Goal: Connect with others: Connect with others

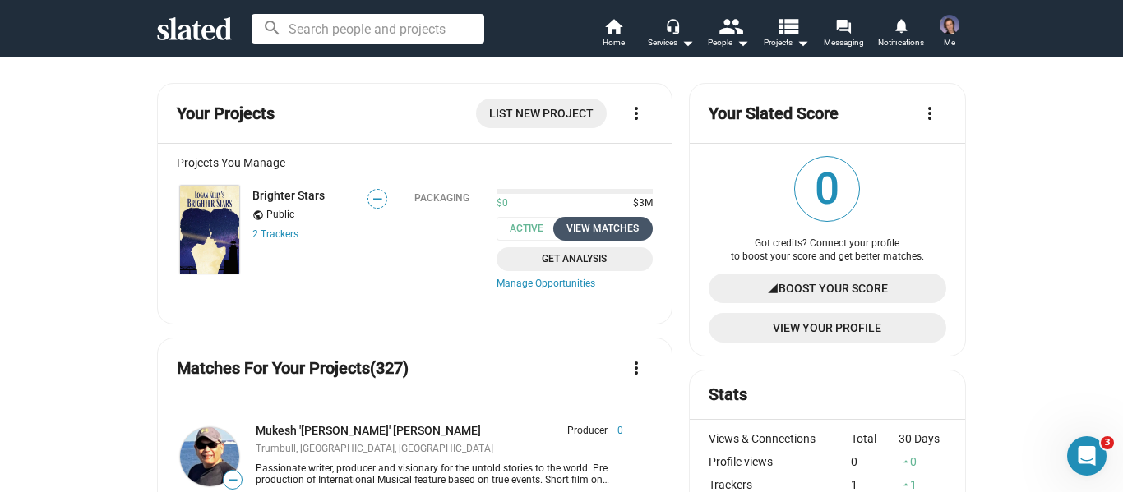
click at [580, 227] on div "View Matches" at bounding box center [603, 228] width 80 height 17
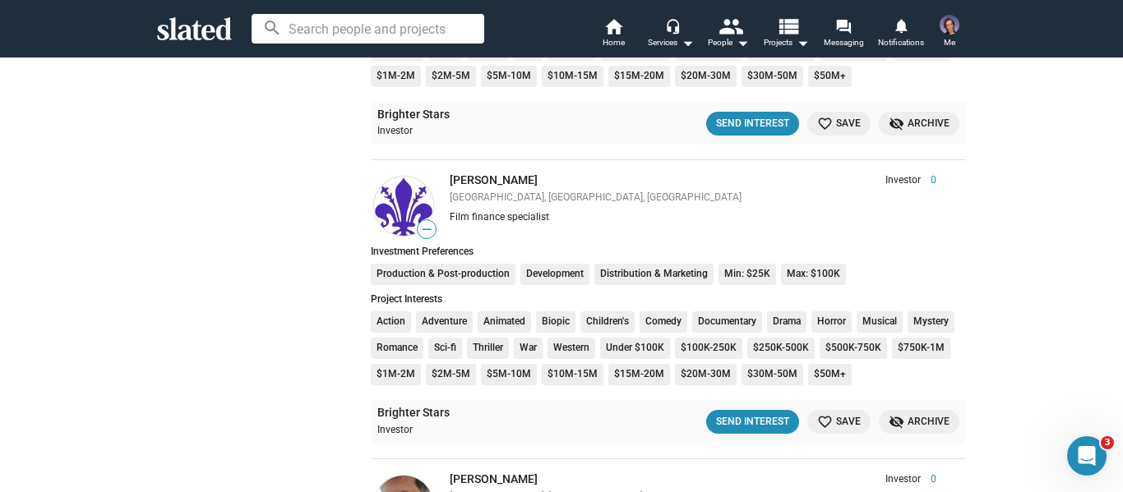
scroll to position [9541, 0]
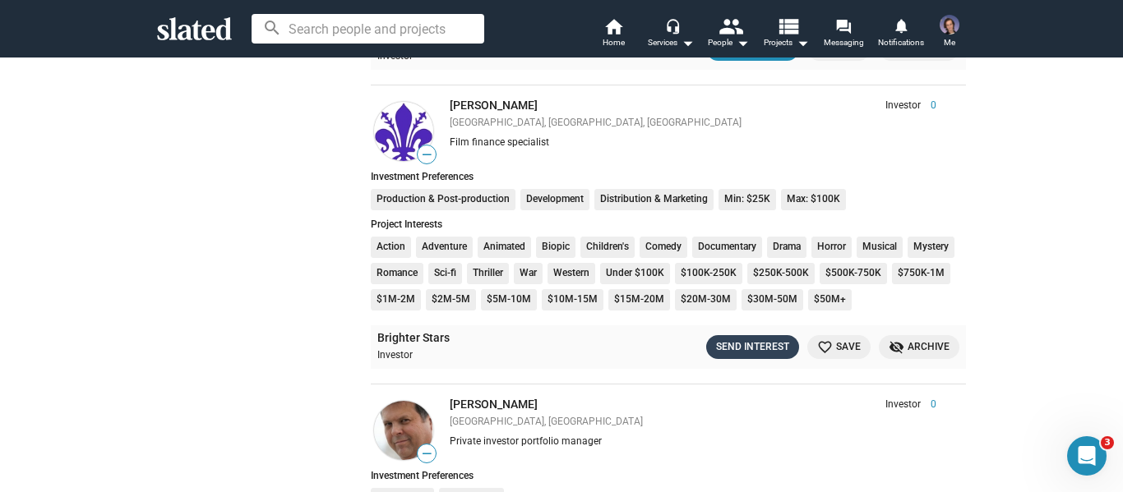
click at [761, 353] on div "Send Interest" at bounding box center [752, 347] width 73 height 17
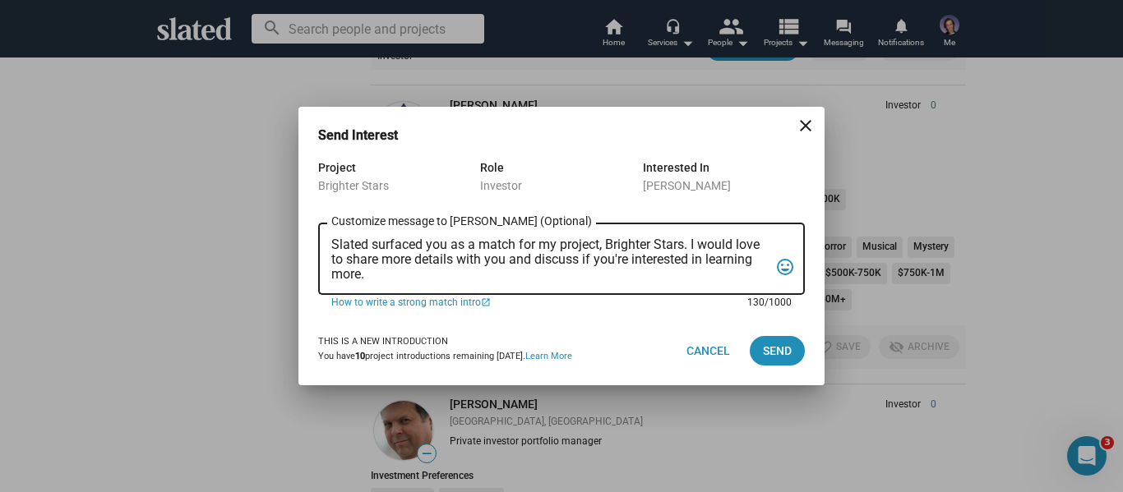
click at [332, 235] on div "Slated surfaced you as a match for my project, Brighter Stars. I would love to …" at bounding box center [549, 257] width 437 height 75
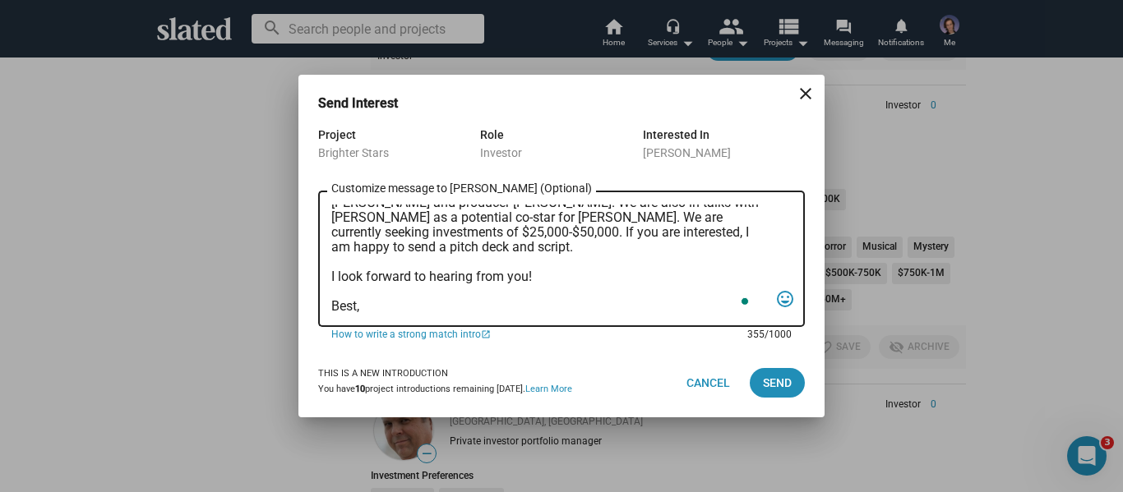
scroll to position [68, 0]
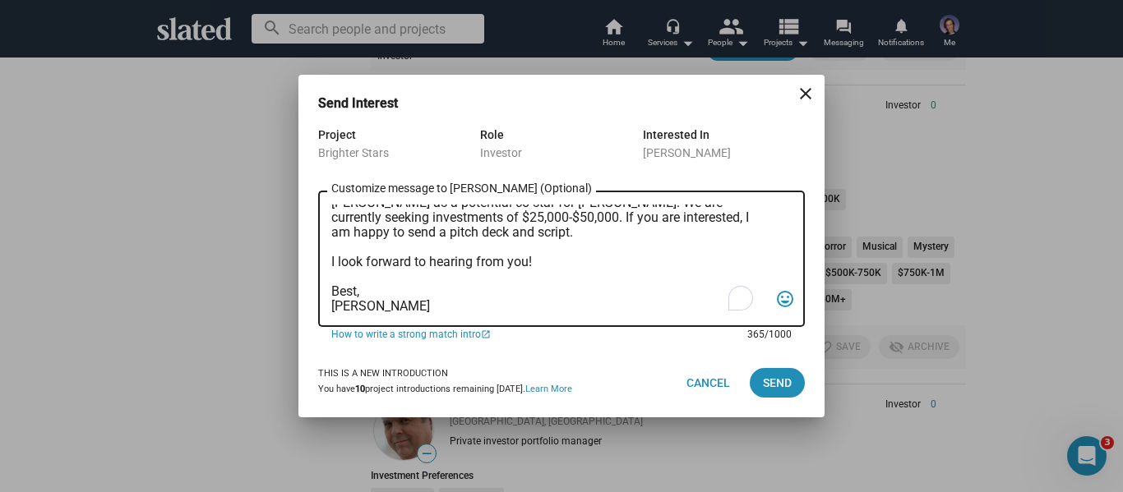
drag, startPoint x: 446, startPoint y: 303, endPoint x: 337, endPoint y: 248, distance: 122.4
click at [331, 236] on div "Hello [PERSON_NAME], Slated suggested you as a potential match for my [DEMOGRAP…" at bounding box center [561, 257] width 487 height 140
click at [435, 308] on textarea "Hello [PERSON_NAME], Slated suggested you as a potential match for my [DEMOGRAP…" at bounding box center [549, 259] width 437 height 109
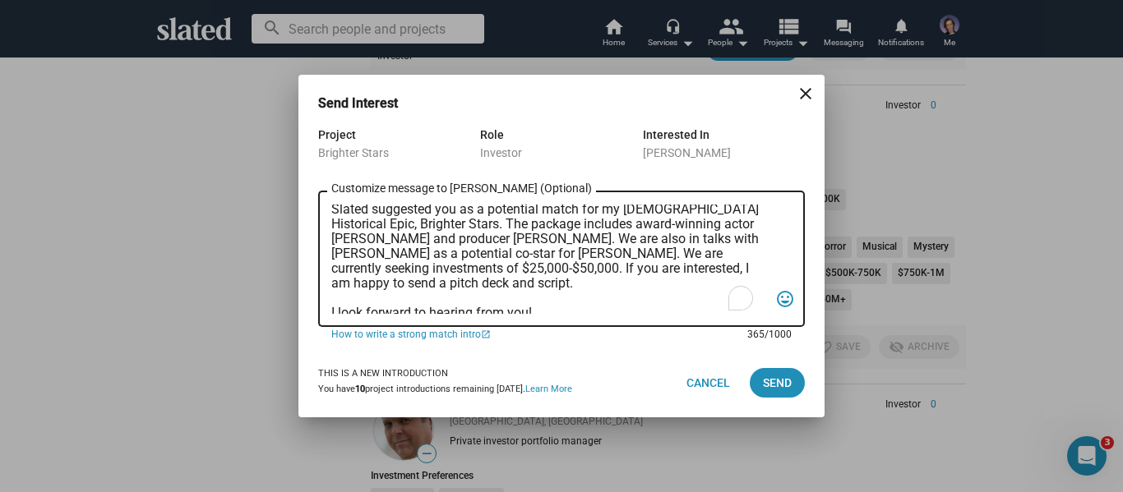
scroll to position [0, 0]
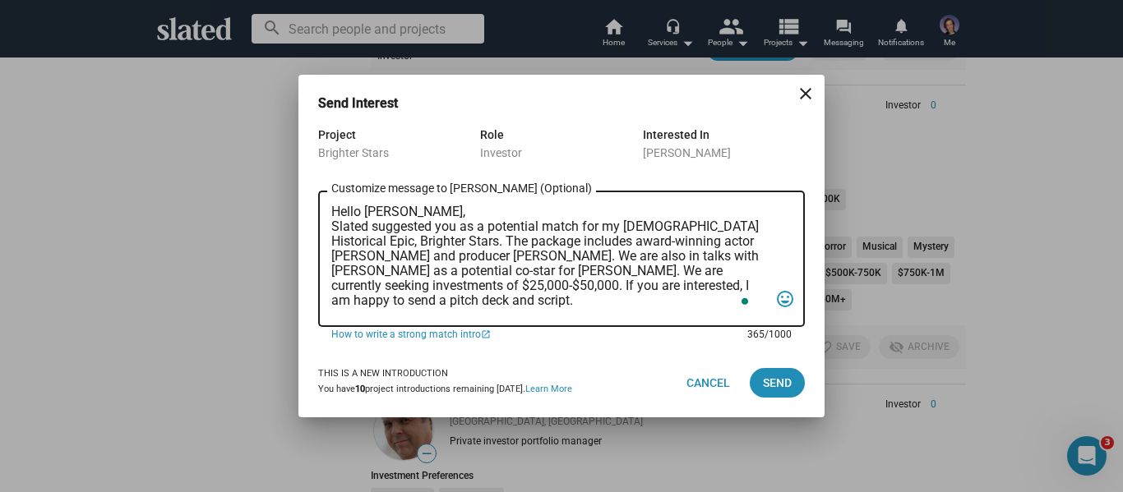
drag, startPoint x: 420, startPoint y: 308, endPoint x: 333, endPoint y: 224, distance: 121.5
click at [333, 224] on textarea "Hello [PERSON_NAME], Slated suggested you as a potential match for my [DEMOGRAP…" at bounding box center [549, 259] width 437 height 109
click at [523, 309] on textarea "Hello [PERSON_NAME], Slated suggested you as a potential match for my [DEMOGRAP…" at bounding box center [549, 259] width 437 height 109
click at [336, 227] on textarea "Hello [PERSON_NAME], Slated suggested you as a potential match for my [DEMOGRAP…" at bounding box center [549, 259] width 437 height 109
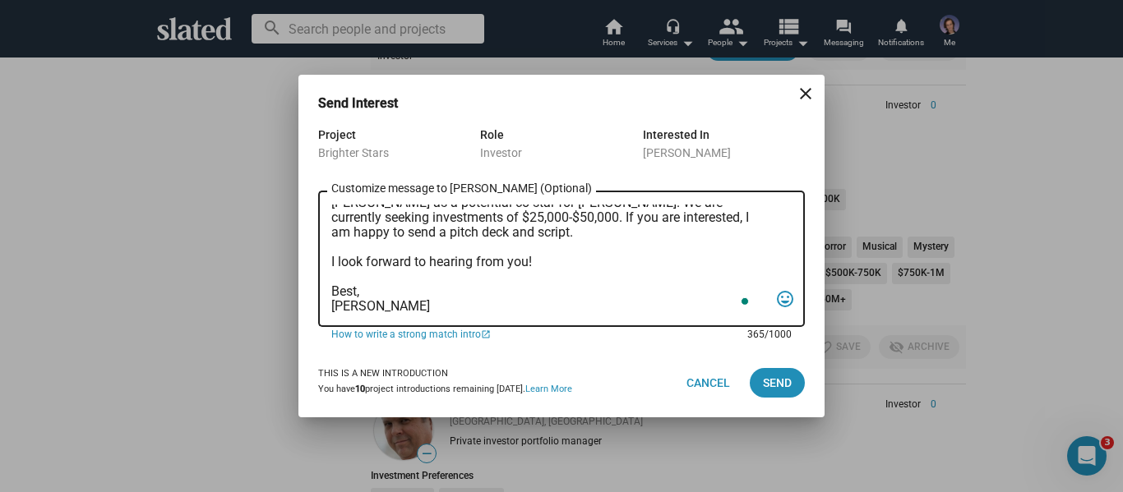
scroll to position [83, 0]
type textarea "Hello [PERSON_NAME], Slated suggested you as a potential match for my [DEMOGRAP…"
drag, startPoint x: 770, startPoint y: 388, endPoint x: 641, endPoint y: 369, distance: 129.6
click at [770, 388] on span "Send" at bounding box center [777, 383] width 29 height 30
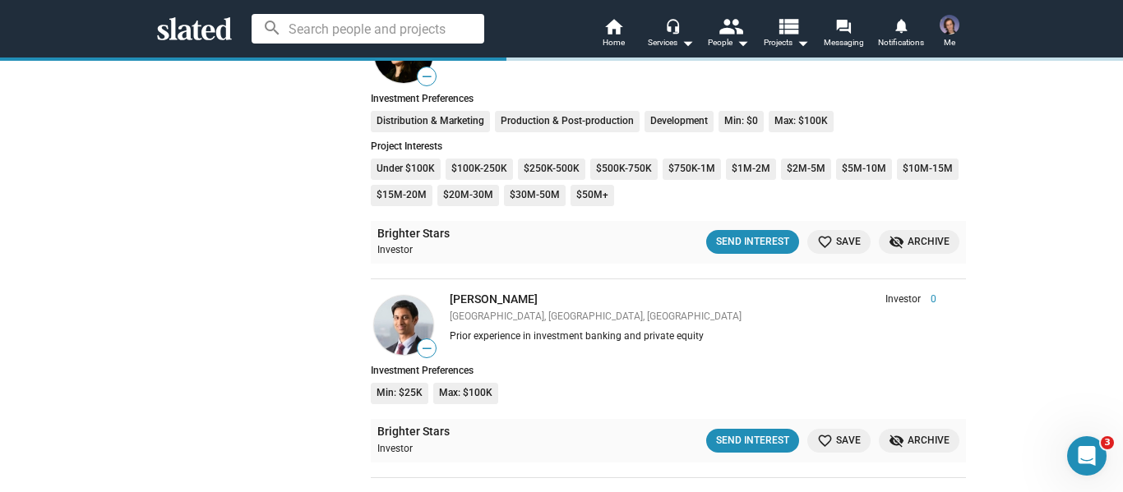
scroll to position [10199, 0]
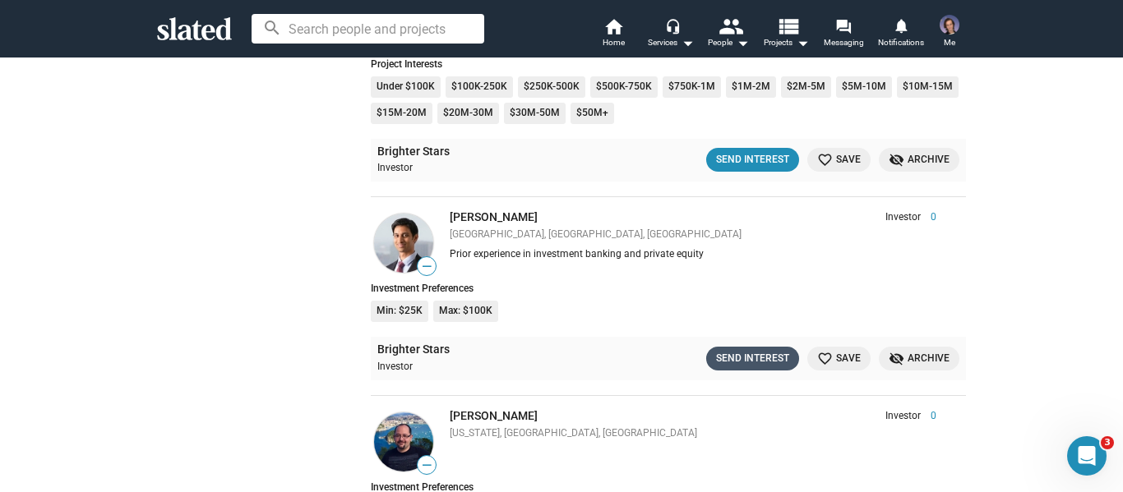
click at [747, 368] on button "Send Interest" at bounding box center [752, 359] width 93 height 24
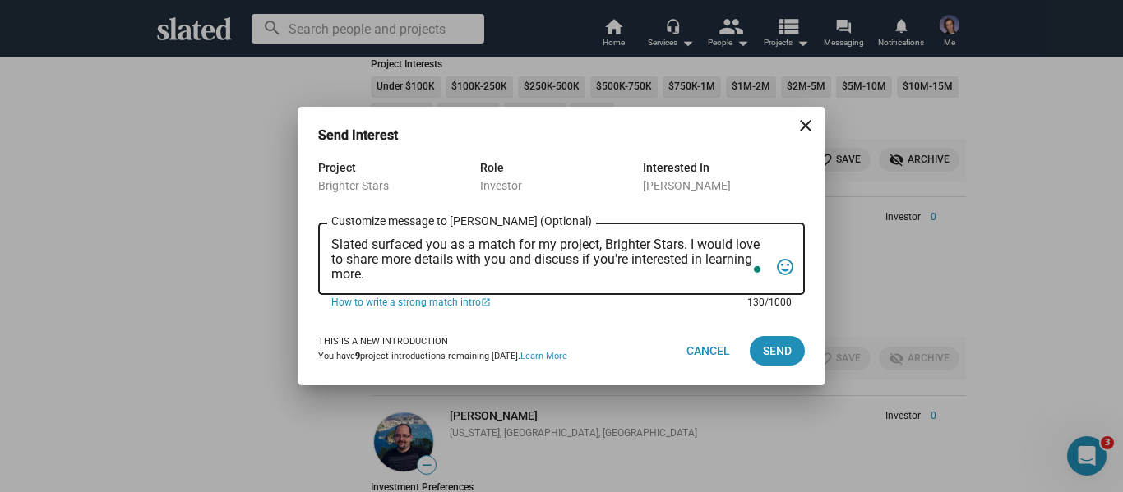
drag, startPoint x: 514, startPoint y: 279, endPoint x: 319, endPoint y: 244, distance: 197.9
click at [319, 244] on div "Slated surfaced you as a match for my project, Brighter Stars. I would love to …" at bounding box center [561, 257] width 487 height 75
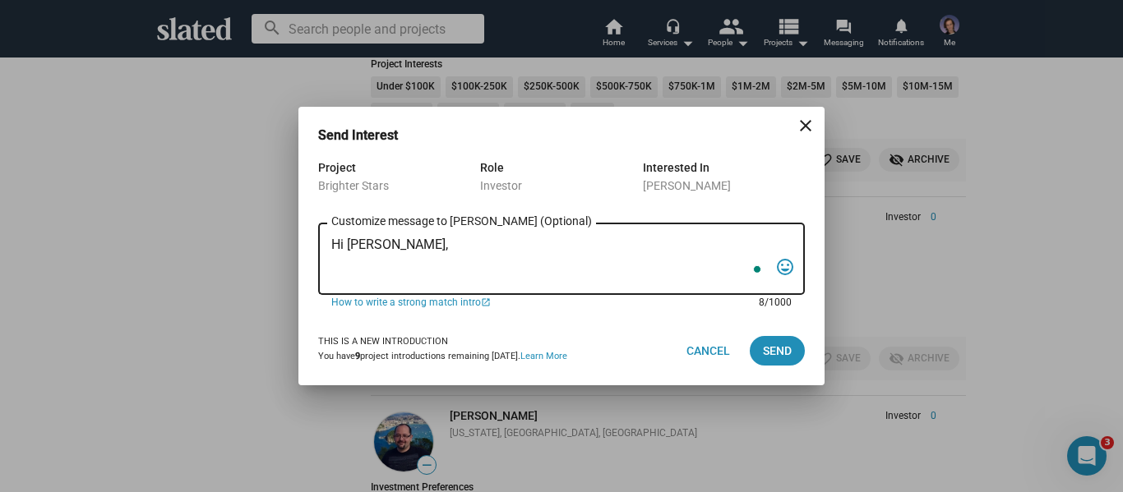
paste textarea "Slated suggested you as a potential match for my [DEMOGRAPHIC_DATA] Historical …"
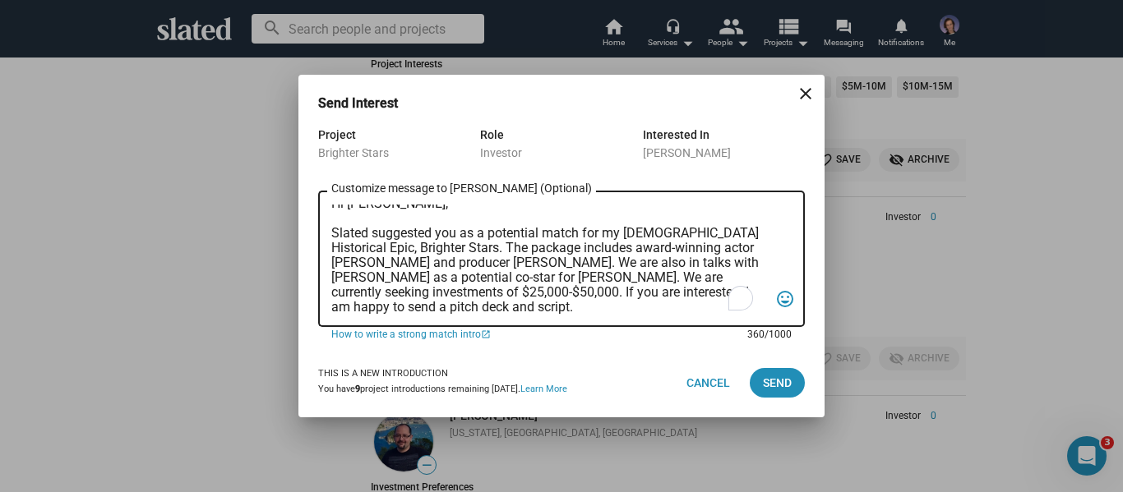
scroll to position [0, 0]
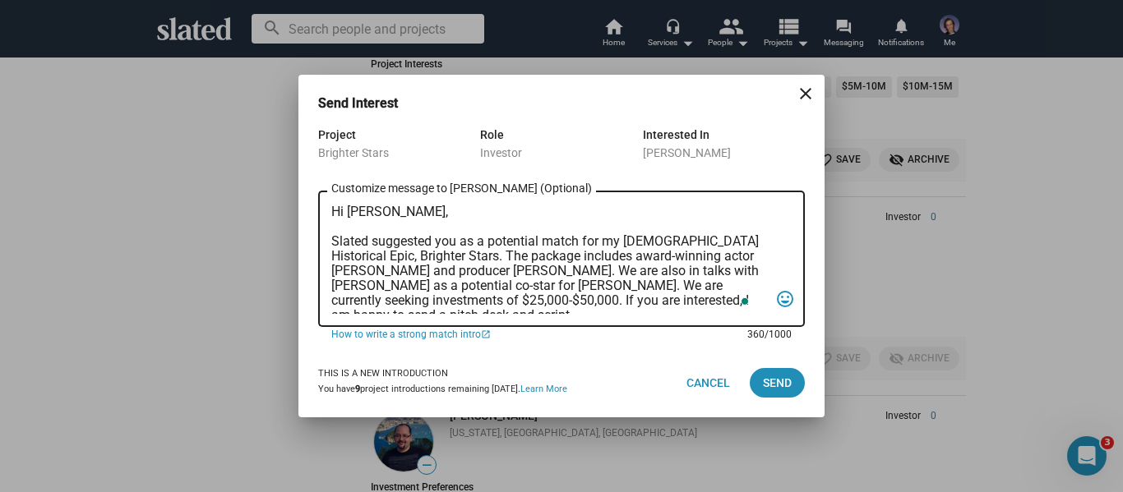
click at [341, 209] on textarea "Hi [PERSON_NAME], Slated suggested you as a potential match for my [DEMOGRAPHIC…" at bounding box center [549, 259] width 437 height 109
type textarea "Dear [PERSON_NAME], Slated suggested you as a potential match for my [DEMOGRAPH…"
click at [789, 383] on span "Send" at bounding box center [777, 383] width 29 height 30
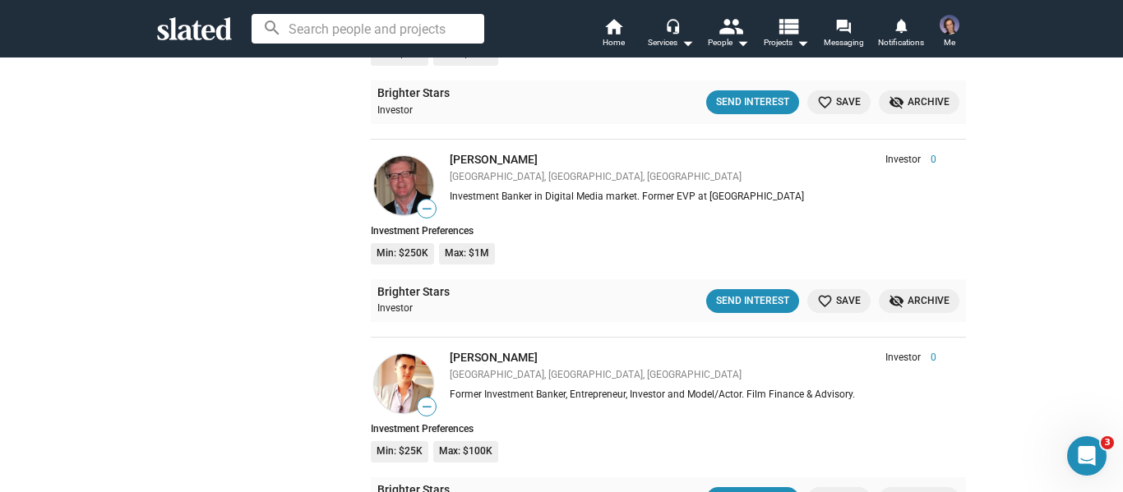
scroll to position [13488, 0]
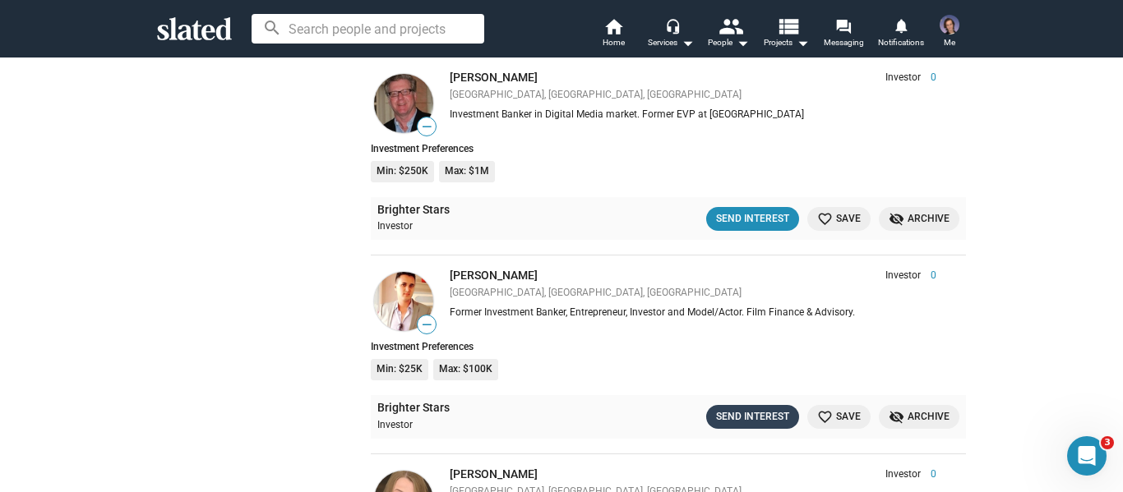
click at [719, 414] on div "Send Interest" at bounding box center [752, 417] width 73 height 17
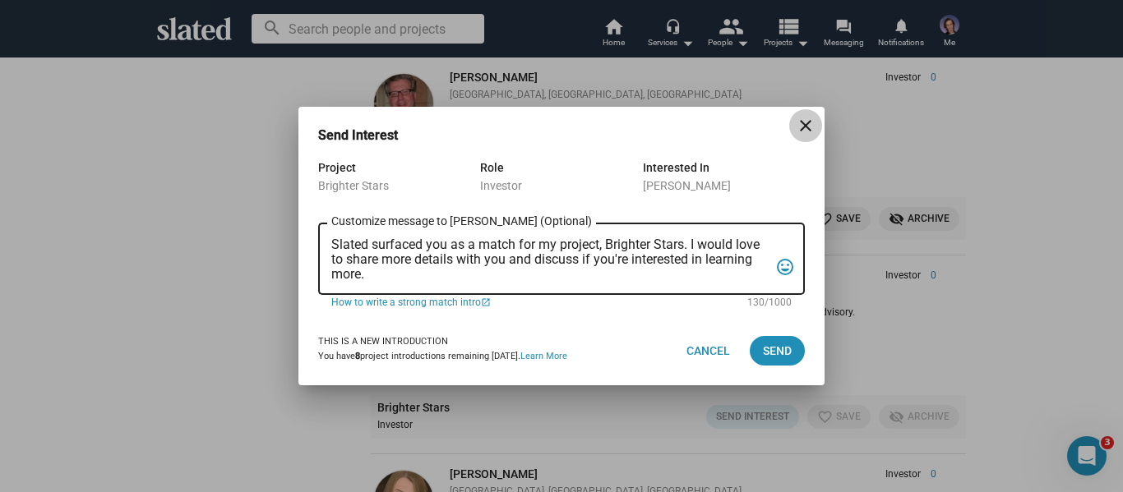
click at [802, 129] on mat-icon "close" at bounding box center [806, 126] width 20 height 20
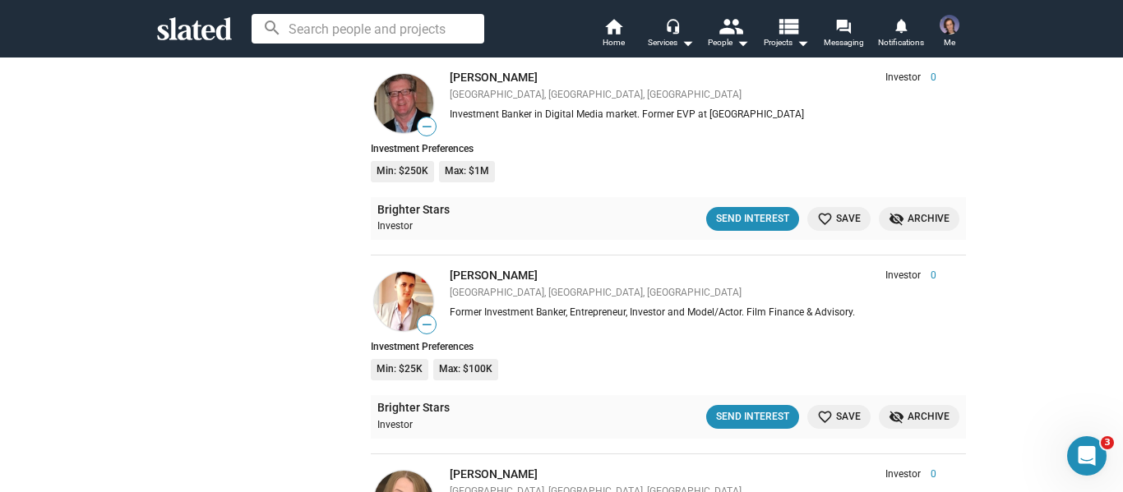
click at [807, 111] on div "Investment Banker in Digital Media market. Former EVP at [GEOGRAPHIC_DATA]" at bounding box center [693, 115] width 487 height 13
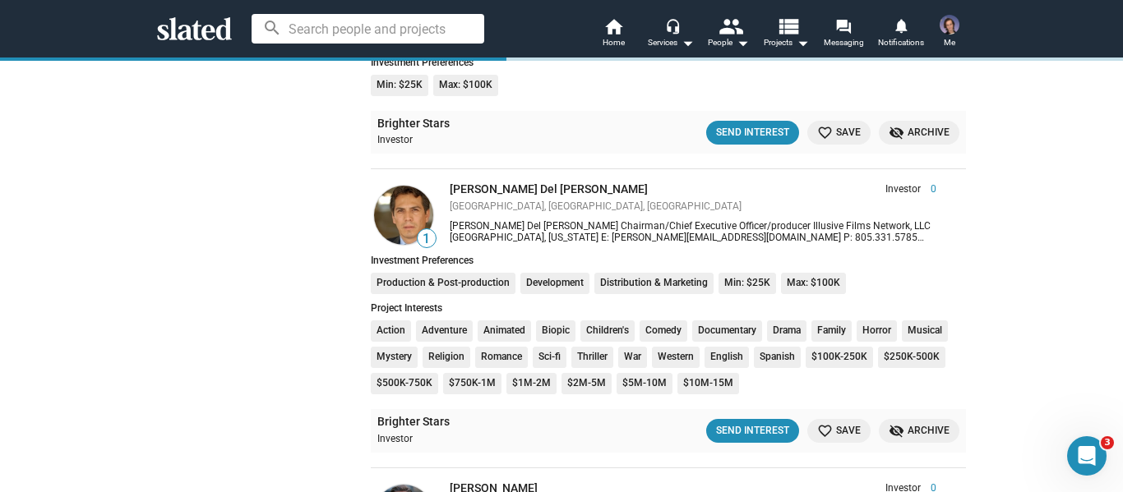
scroll to position [13981, 0]
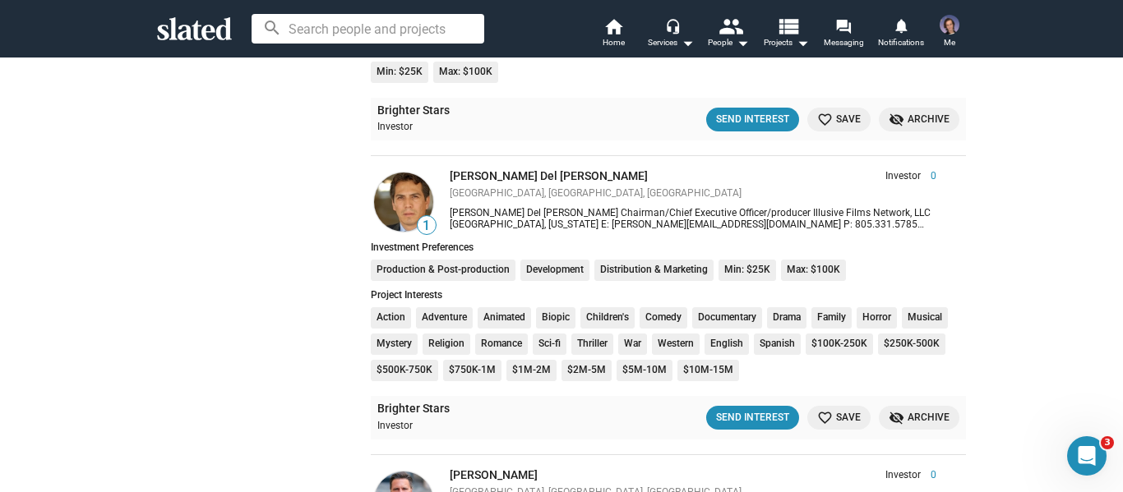
drag, startPoint x: 853, startPoint y: 227, endPoint x: 778, endPoint y: 239, distance: 76.6
click at [778, 239] on div "1 [PERSON_NAME] Del [PERSON_NAME] Investor 0 Chicago, [GEOGRAPHIC_DATA], US [PE…" at bounding box center [668, 276] width 595 height 240
drag, startPoint x: 719, startPoint y: 228, endPoint x: 856, endPoint y: 227, distance: 136.5
click at [856, 227] on div "[PERSON_NAME] Del [PERSON_NAME] Chairman/Chief Executive Officer/producer Illus…" at bounding box center [693, 218] width 487 height 23
copy div "[DOMAIN_NAME]"
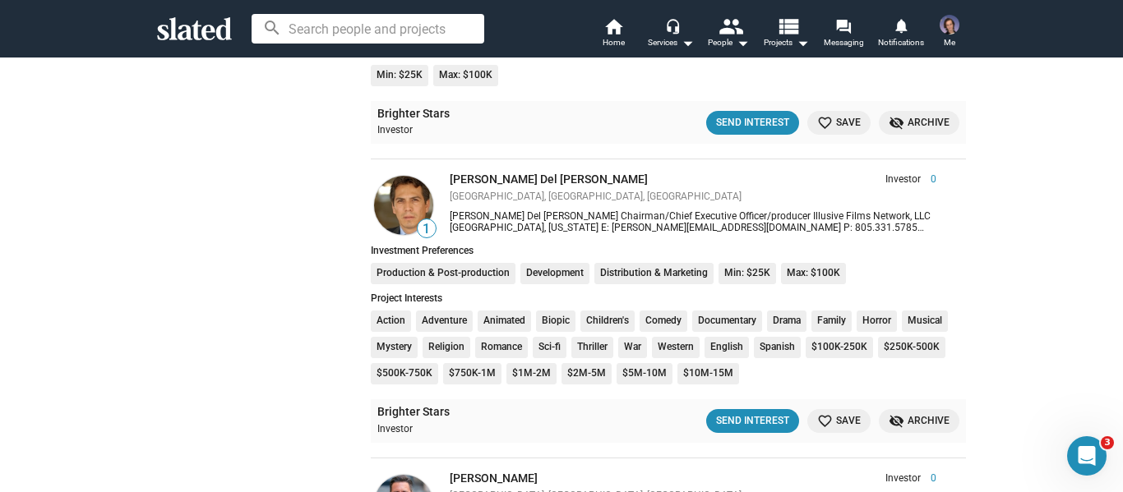
scroll to position [14063, 0]
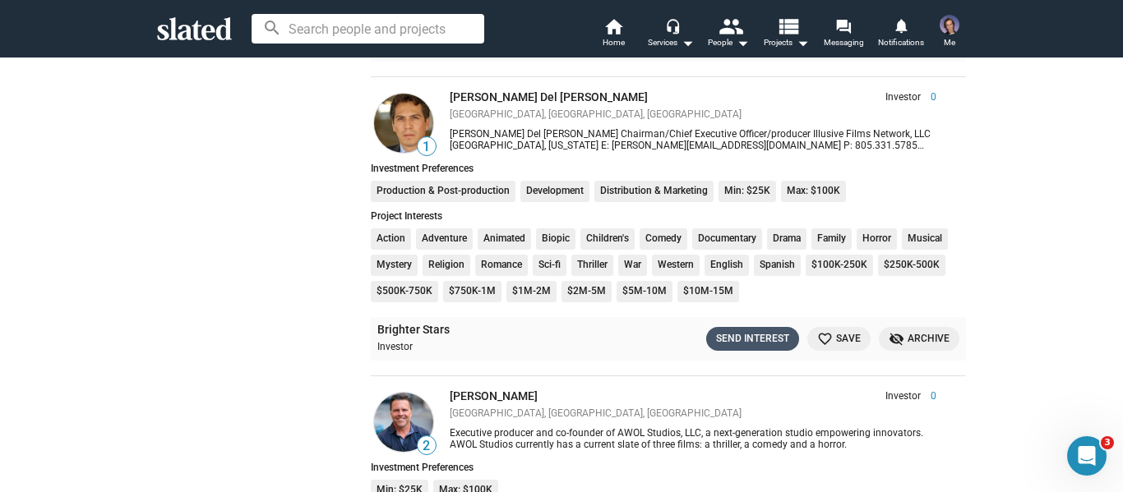
click at [722, 331] on div "Send Interest" at bounding box center [752, 339] width 73 height 17
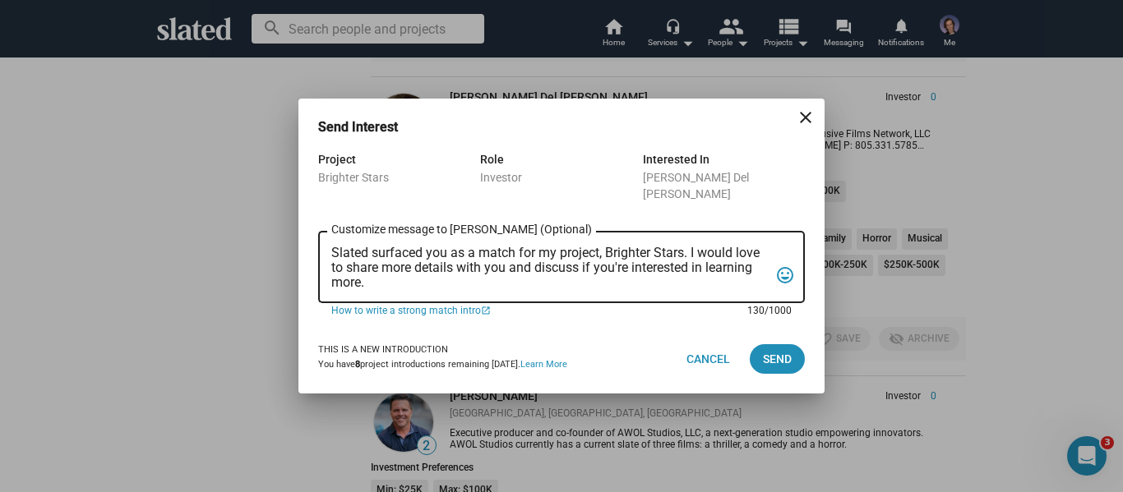
drag, startPoint x: 385, startPoint y: 281, endPoint x: 311, endPoint y: 219, distance: 96.8
click at [315, 219] on div "Project Brighter Stars Role Investor Interested In [PERSON_NAME] Del [PERSON_NA…" at bounding box center [561, 237] width 526 height 175
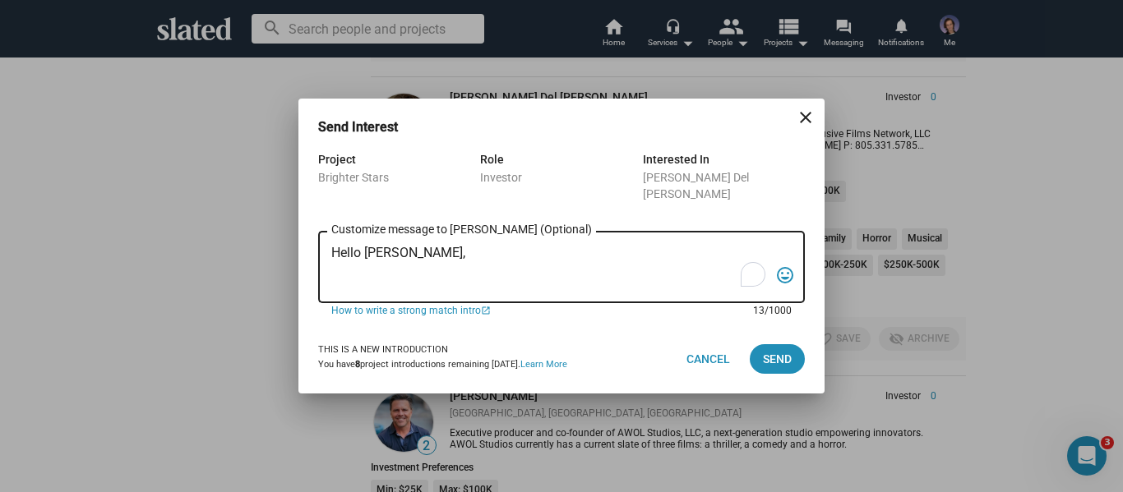
paste textarea "Slated suggested you as a potential match for my [DEMOGRAPHIC_DATA] Historical …"
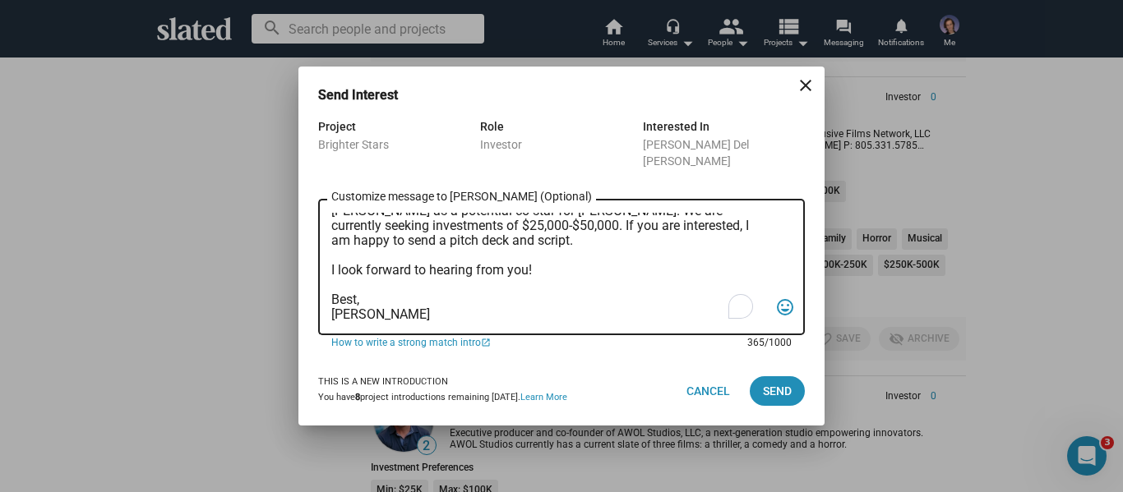
scroll to position [83, 0]
type textarea "Hello [PERSON_NAME], Slated suggested you as a potential match for my [DEMOGRAP…"
click at [779, 397] on span "Send" at bounding box center [777, 392] width 29 height 30
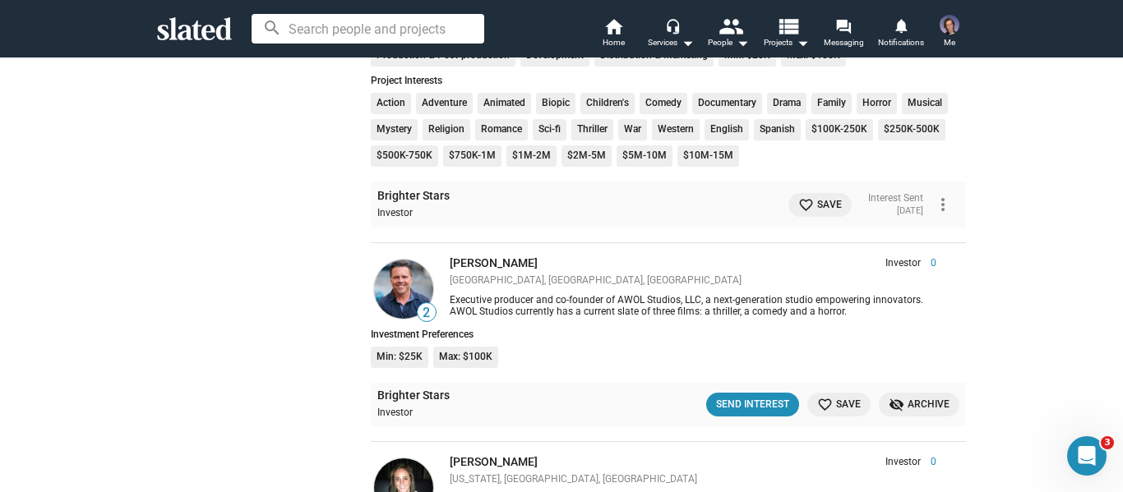
scroll to position [14228, 0]
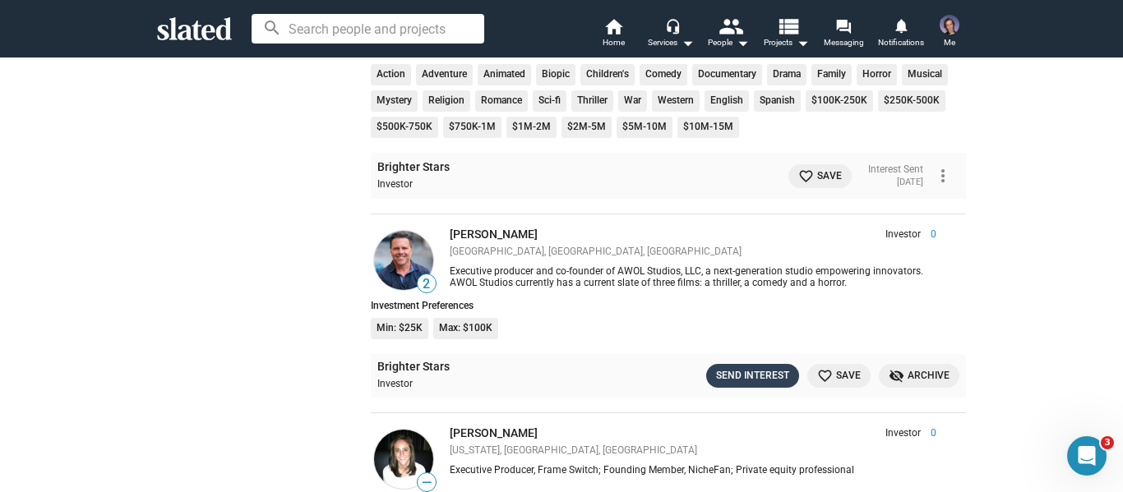
click at [750, 379] on div "Send Interest" at bounding box center [752, 376] width 73 height 17
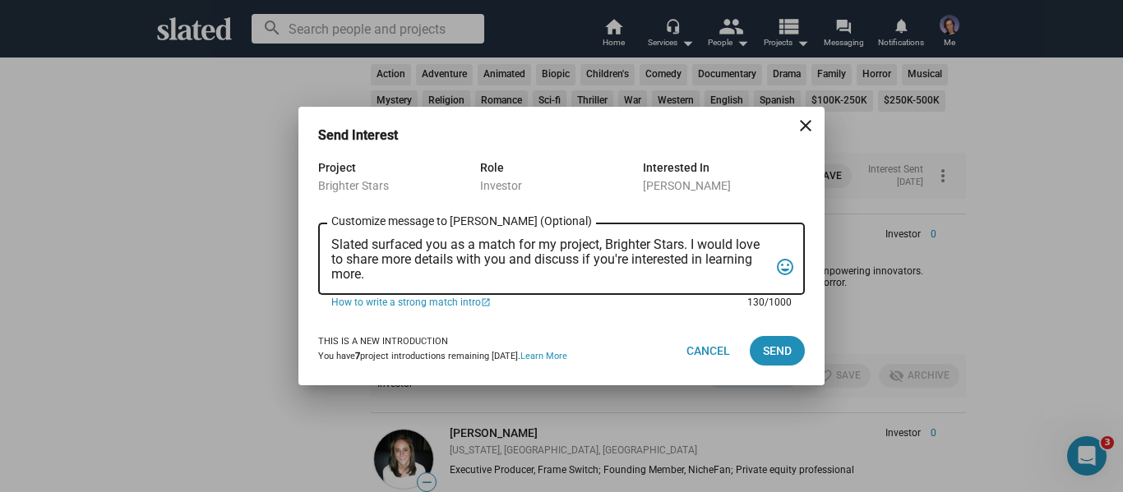
drag, startPoint x: 384, startPoint y: 277, endPoint x: 321, endPoint y: 228, distance: 80.3
click at [321, 228] on div "Slated surfaced you as a match for my project, Brighter Stars. I would love to …" at bounding box center [561, 257] width 487 height 75
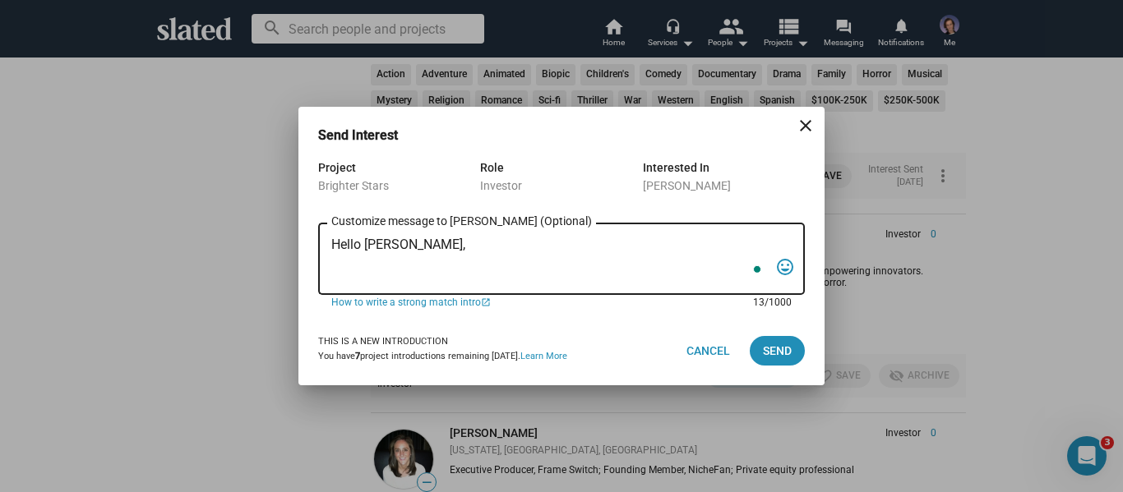
paste textarea "Slated suggested you as a potential match for my [DEMOGRAPHIC_DATA] Historical …"
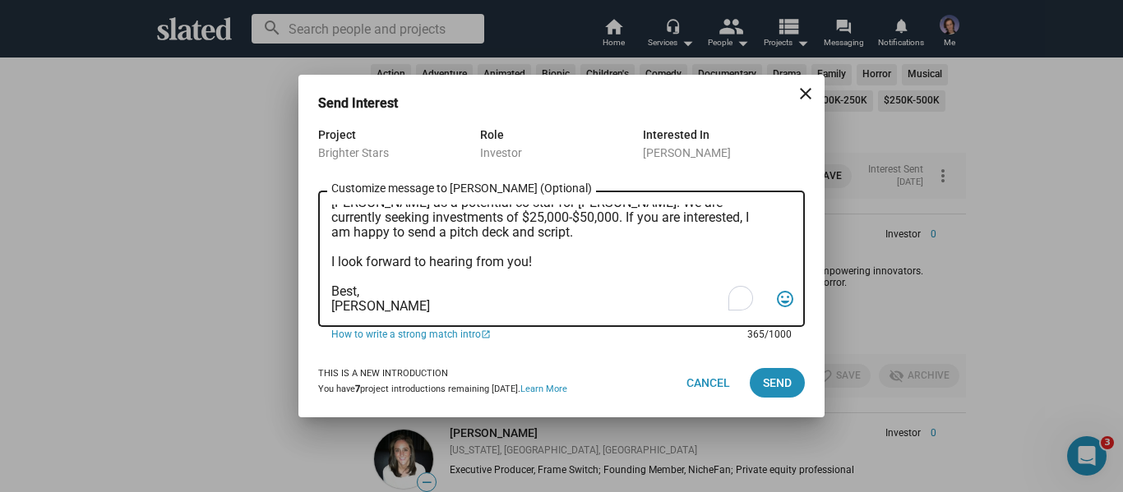
scroll to position [83, 0]
type textarea "Hello [PERSON_NAME], Slated suggested you as a potential match for my [DEMOGRAP…"
click at [767, 387] on span "Send" at bounding box center [777, 383] width 29 height 30
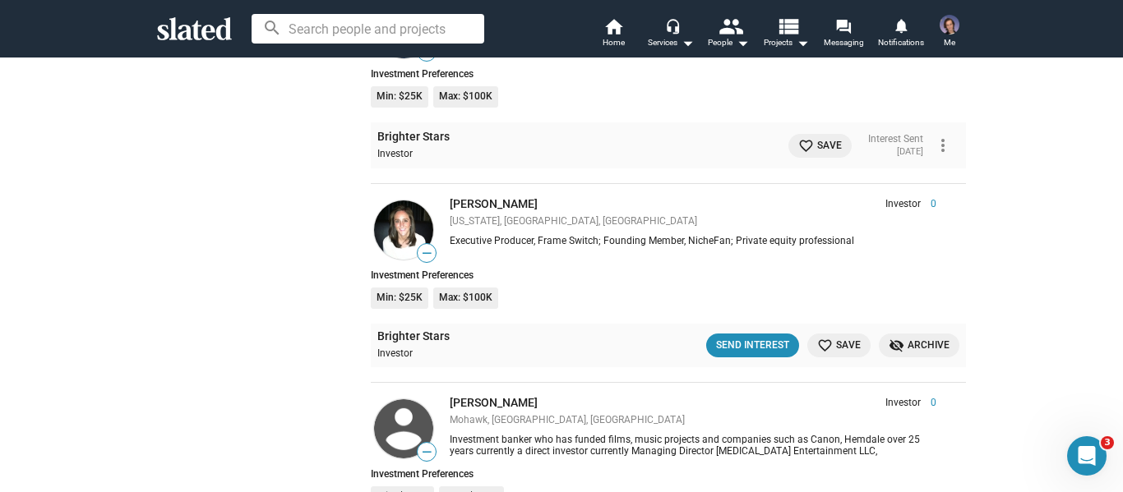
scroll to position [14474, 0]
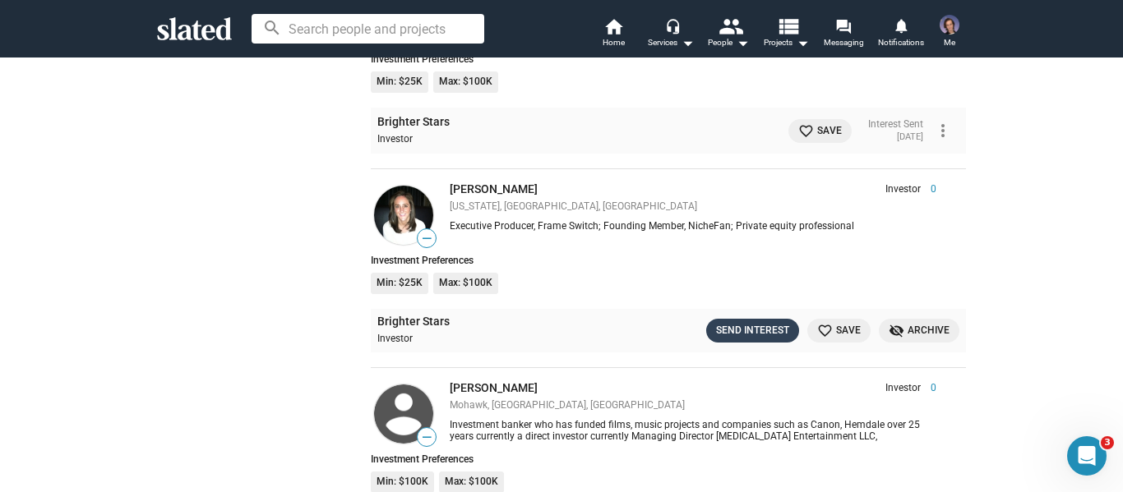
click at [744, 325] on div "Send Interest" at bounding box center [752, 330] width 73 height 17
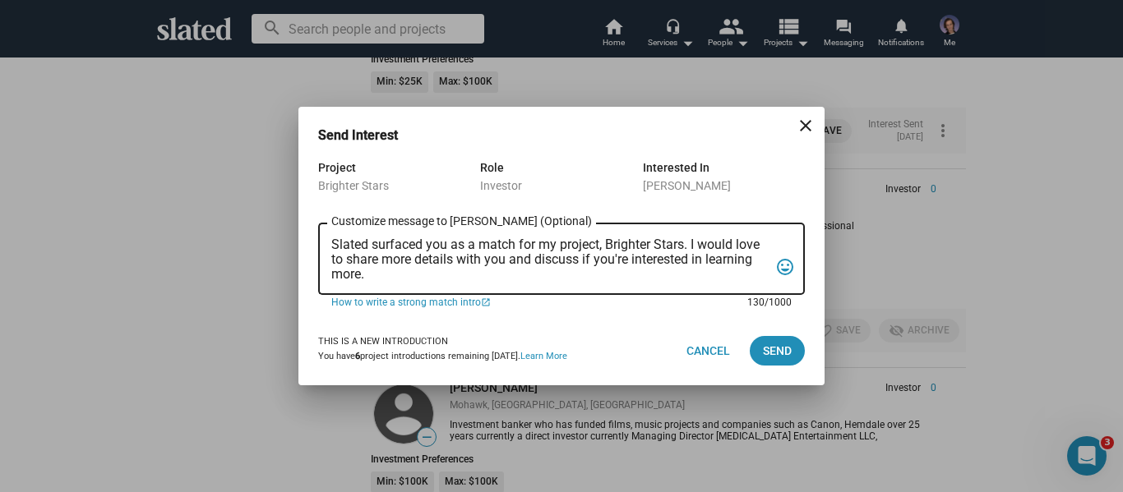
drag, startPoint x: 440, startPoint y: 275, endPoint x: 284, endPoint y: 181, distance: 181.5
click at [284, 181] on div "Send Interest close Project Brighter Stars Role Investor Interested In [PERSON_…" at bounding box center [561, 246] width 1123 height 492
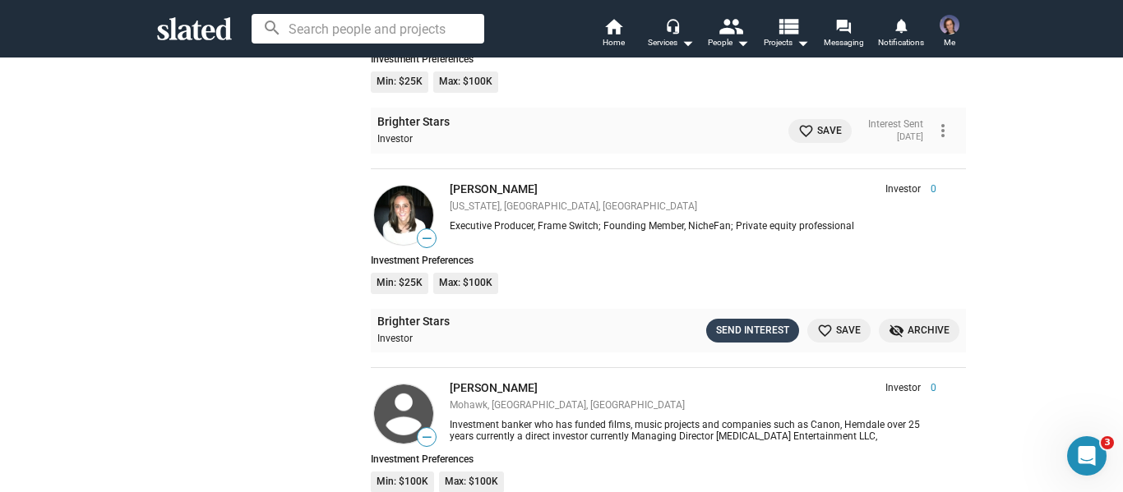
drag, startPoint x: 746, startPoint y: 325, endPoint x: 719, endPoint y: 325, distance: 27.1
click at [746, 325] on div "Send Interest" at bounding box center [752, 330] width 73 height 17
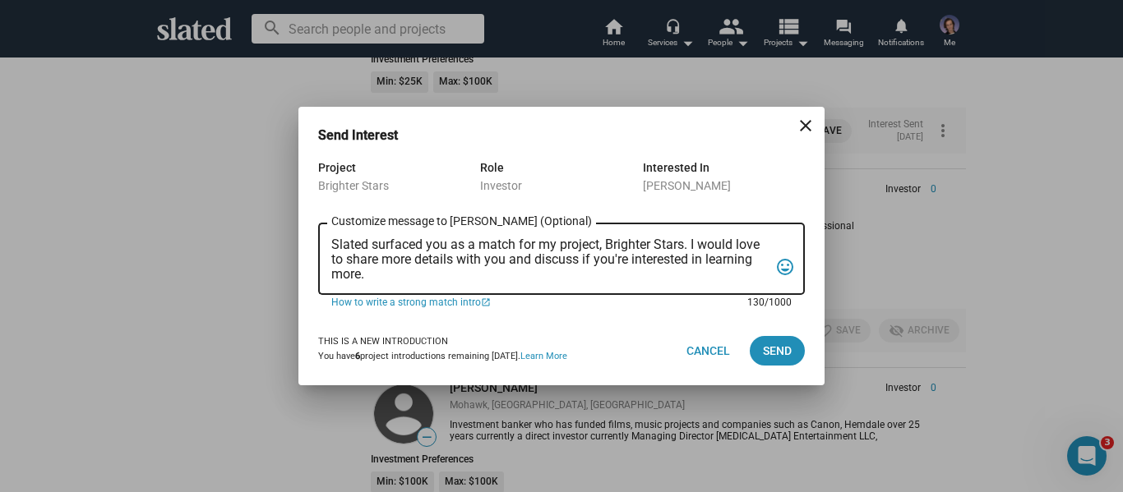
drag, startPoint x: 414, startPoint y: 266, endPoint x: 372, endPoint y: 266, distance: 41.9
click at [372, 266] on textarea "Slated surfaced you as a match for my project, Brighter Stars. I would love to …" at bounding box center [549, 260] width 437 height 44
click at [371, 283] on div "Slated surfaced you as a match for my project, Brighter Stars. I would love to …" at bounding box center [549, 257] width 437 height 75
drag, startPoint x: 377, startPoint y: 274, endPoint x: 312, endPoint y: 239, distance: 72.8
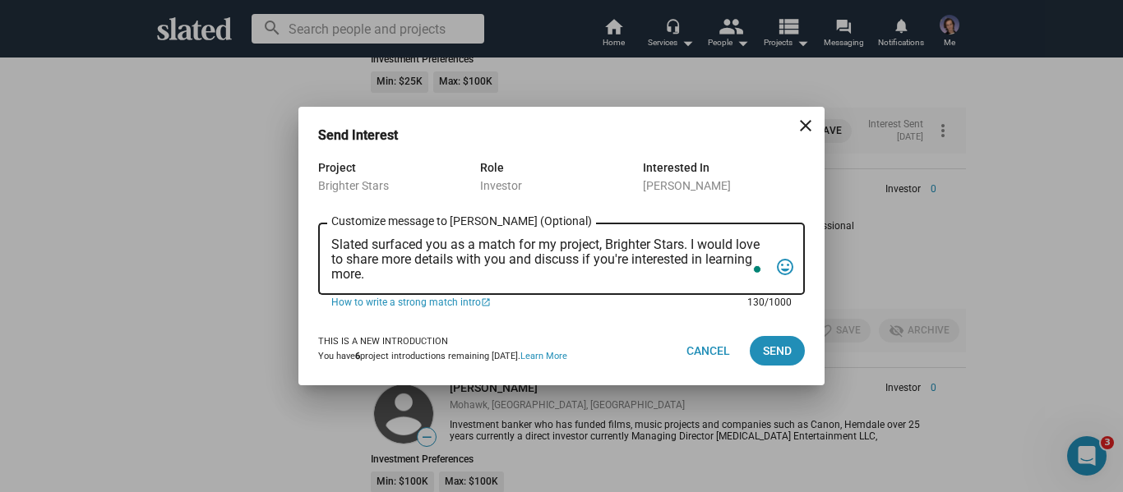
click at [312, 239] on div "Project Brighter Stars Role Investor Interested In [PERSON_NAME] Slated surface…" at bounding box center [561, 237] width 526 height 159
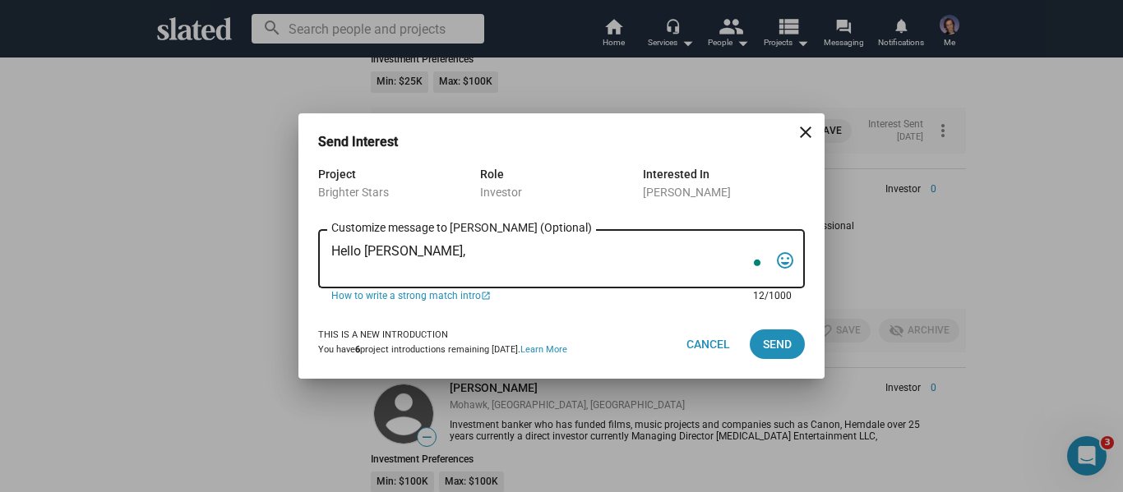
paste textarea "Slated suggested you as a potential match for my [DEMOGRAPHIC_DATA] Historical …"
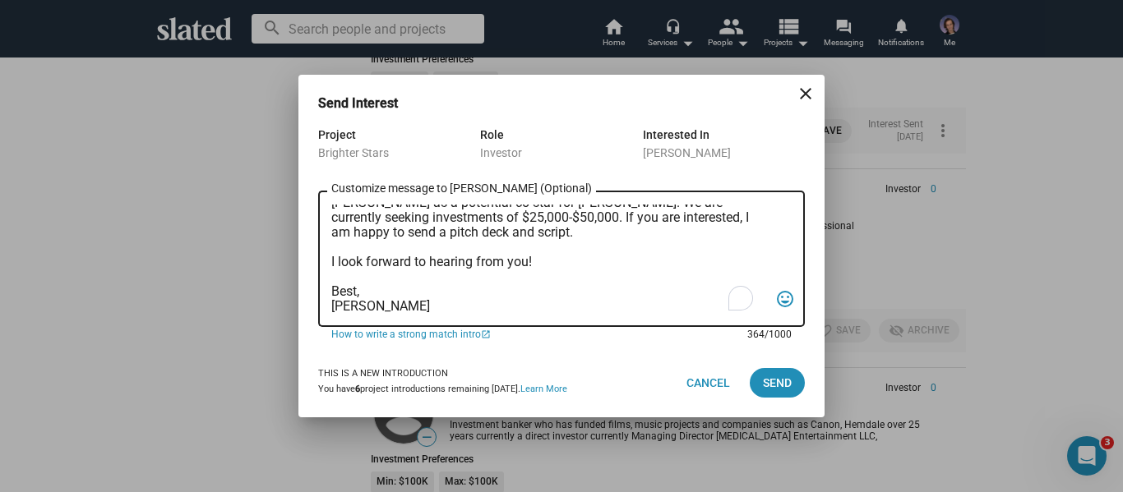
scroll to position [83, 0]
type textarea "Hello [PERSON_NAME], Slated suggested you as a potential match for my [DEMOGRAP…"
click at [776, 387] on span "Send" at bounding box center [777, 383] width 29 height 30
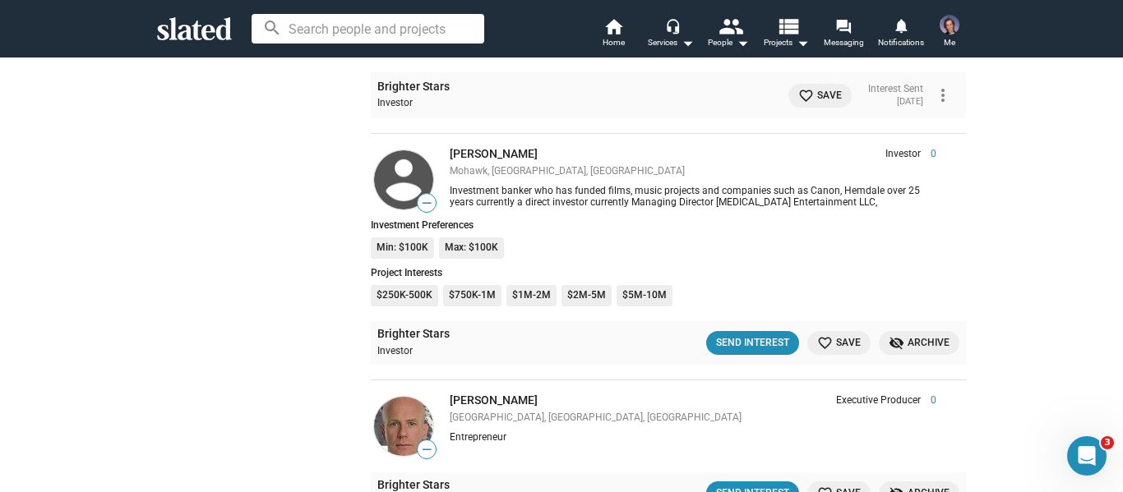
scroll to position [14721, 0]
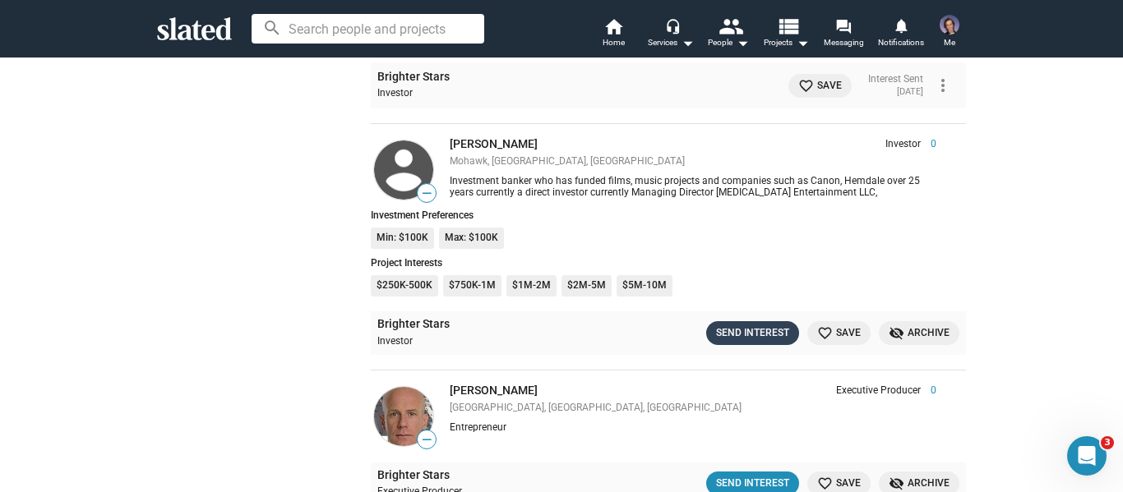
click at [729, 334] on div "Send Interest" at bounding box center [752, 333] width 73 height 17
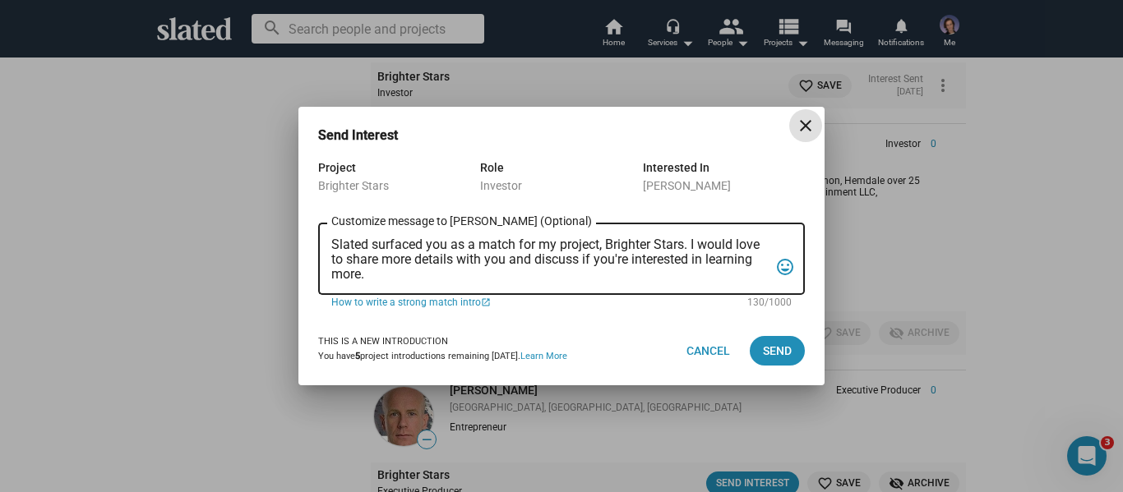
drag, startPoint x: 392, startPoint y: 275, endPoint x: 335, endPoint y: 228, distance: 74.2
click at [305, 293] on div "Project Brighter Stars Role Investor Interested In [PERSON_NAME] Slated surface…" at bounding box center [561, 237] width 526 height 159
click at [390, 270] on textarea "Slated surfaced you as a match for my project, Brighter Stars. I would love to …" at bounding box center [549, 260] width 437 height 44
drag, startPoint x: 387, startPoint y: 280, endPoint x: 313, endPoint y: 208, distance: 103.5
click at [313, 239] on div "Project Brighter Stars Role Investor Interested In [PERSON_NAME] Slated surface…" at bounding box center [561, 237] width 526 height 159
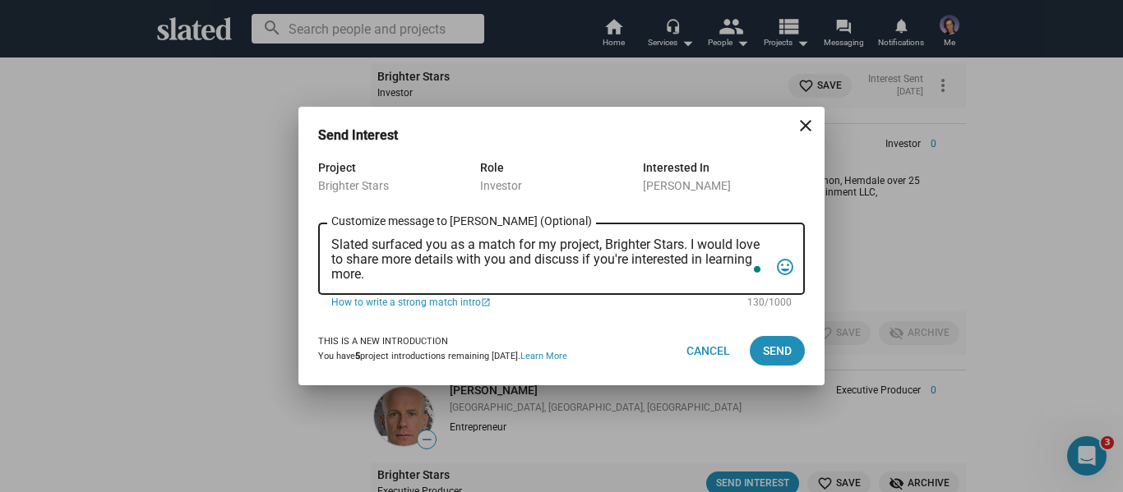
click at [313, 208] on div "Project Brighter Stars Role Investor Interested In [PERSON_NAME] Slated surface…" at bounding box center [561, 237] width 526 height 159
click at [386, 273] on textarea "Slated surfaced you as a match for my project, Brighter Stars. I would love to …" at bounding box center [549, 260] width 437 height 44
drag, startPoint x: 383, startPoint y: 275, endPoint x: 323, endPoint y: 236, distance: 71.4
click at [323, 236] on div "Slated surfaced you as a match for my project, Brighter Stars. I would love to …" at bounding box center [561, 257] width 487 height 75
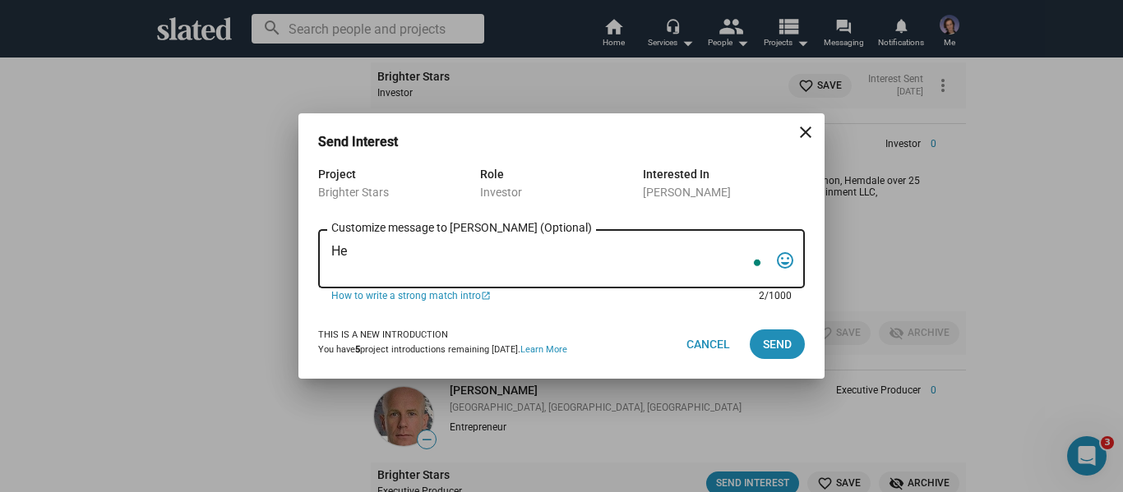
type textarea "H"
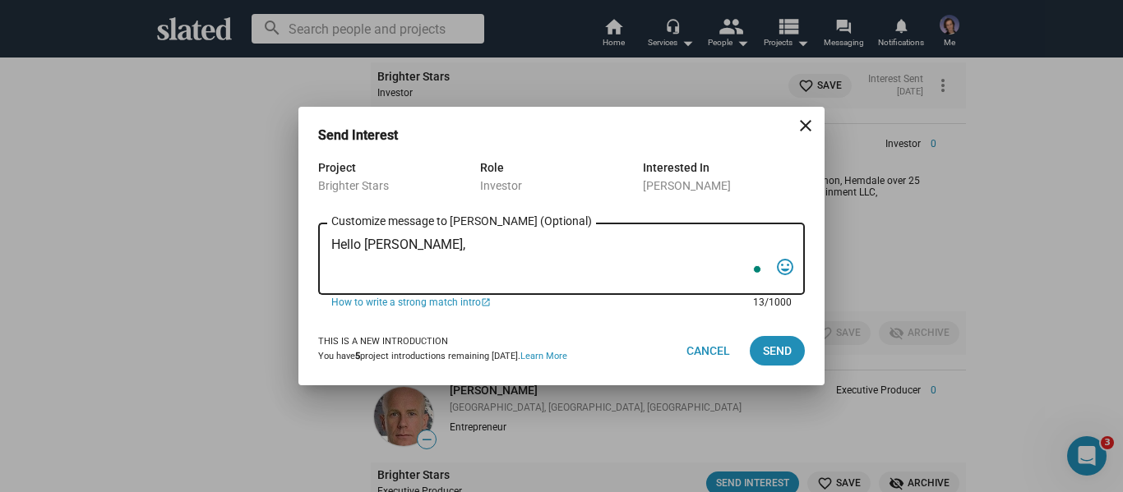
paste textarea "Slated suggested you as a potential match for my [DEMOGRAPHIC_DATA] Historical …"
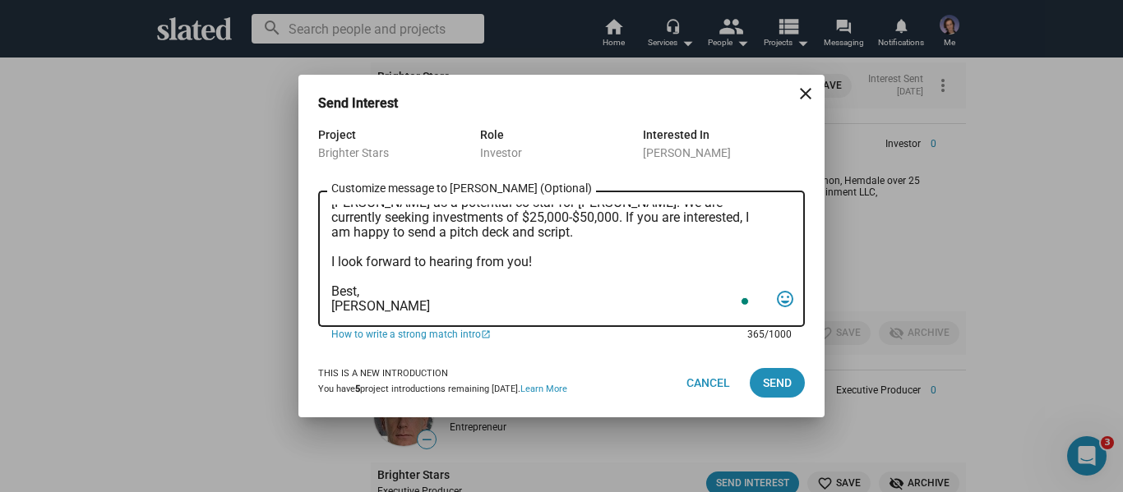
scroll to position [83, 0]
type textarea "Hello [PERSON_NAME], Slated suggested you as a potential match for my [DEMOGRAP…"
click at [771, 376] on span "Send" at bounding box center [777, 383] width 29 height 30
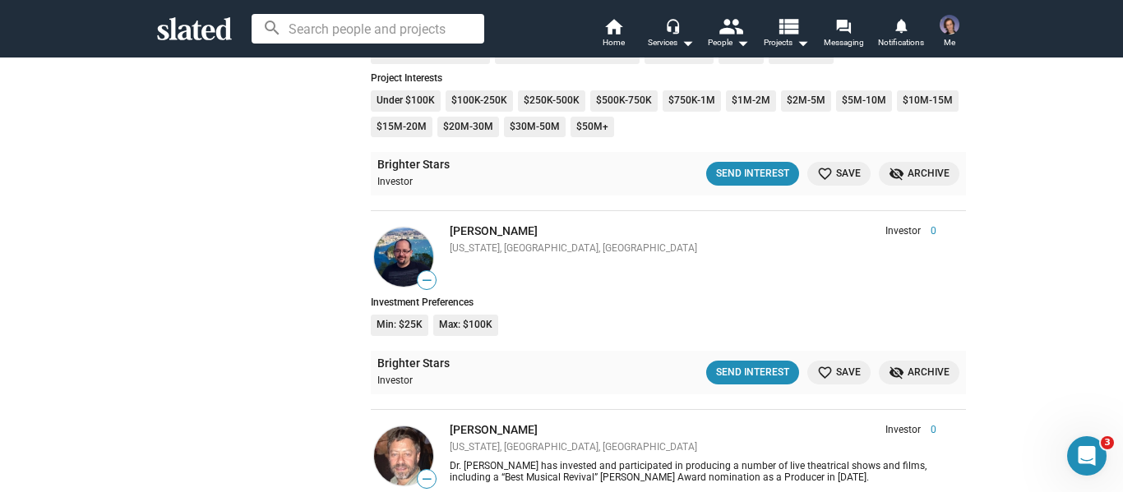
scroll to position [18421, 0]
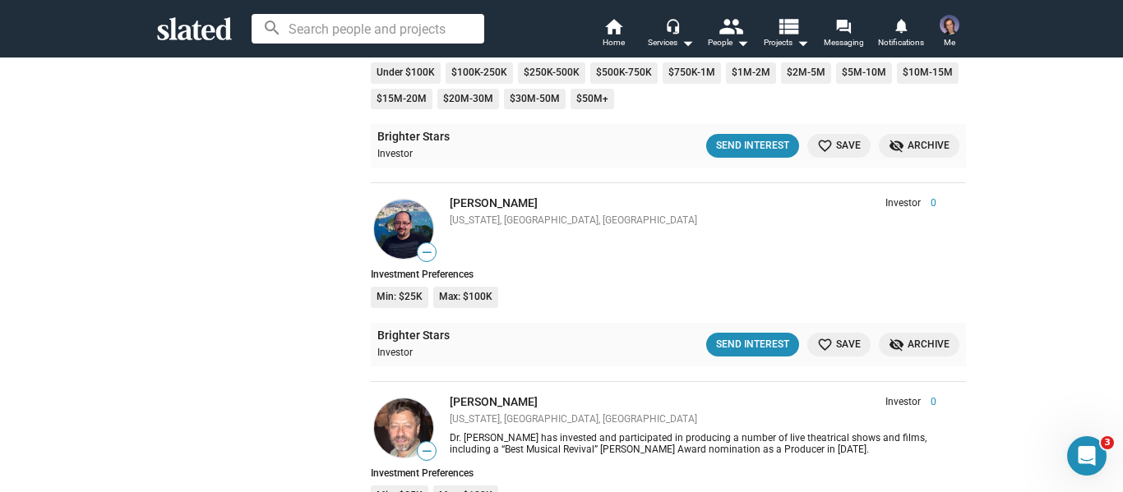
drag, startPoint x: 730, startPoint y: 356, endPoint x: 717, endPoint y: 378, distance: 25.8
click at [730, 356] on button "Send Interest" at bounding box center [752, 345] width 93 height 24
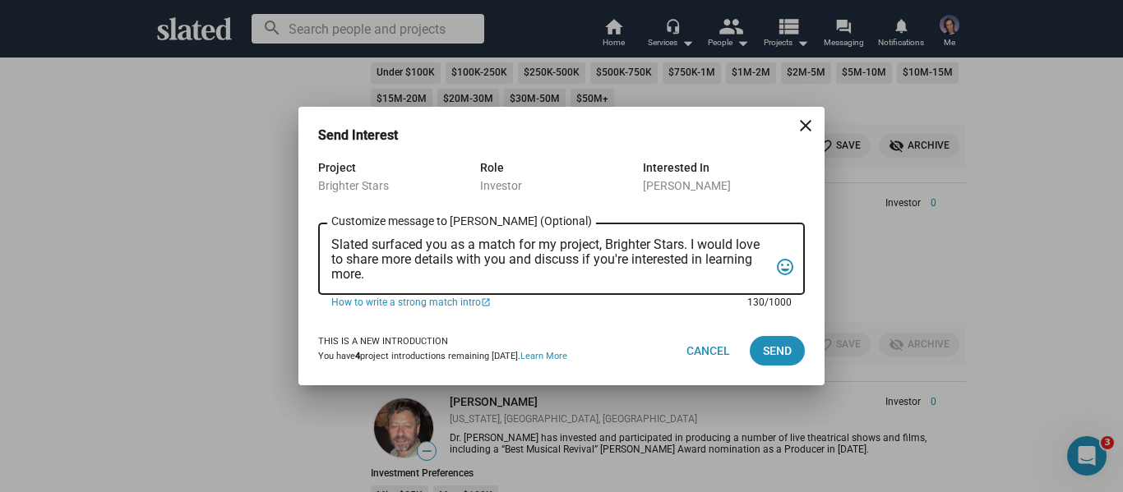
drag, startPoint x: 385, startPoint y: 280, endPoint x: 324, endPoint y: 237, distance: 74.4
click at [324, 237] on div "Slated surfaced you as a match for my project, Brighter Stars. I would love to …" at bounding box center [561, 257] width 487 height 75
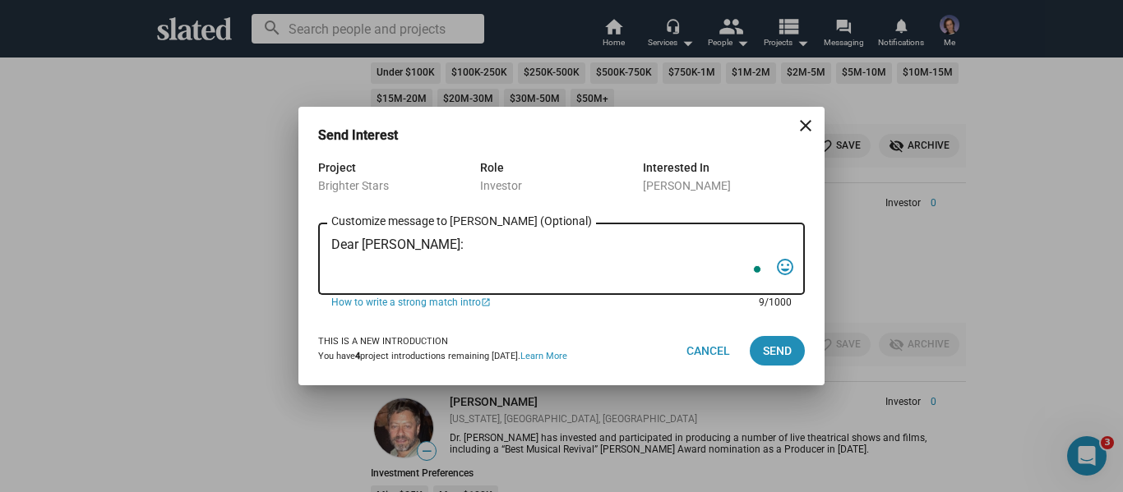
paste textarea "Slated suggested you as a potential match for my [DEMOGRAPHIC_DATA] Historical …"
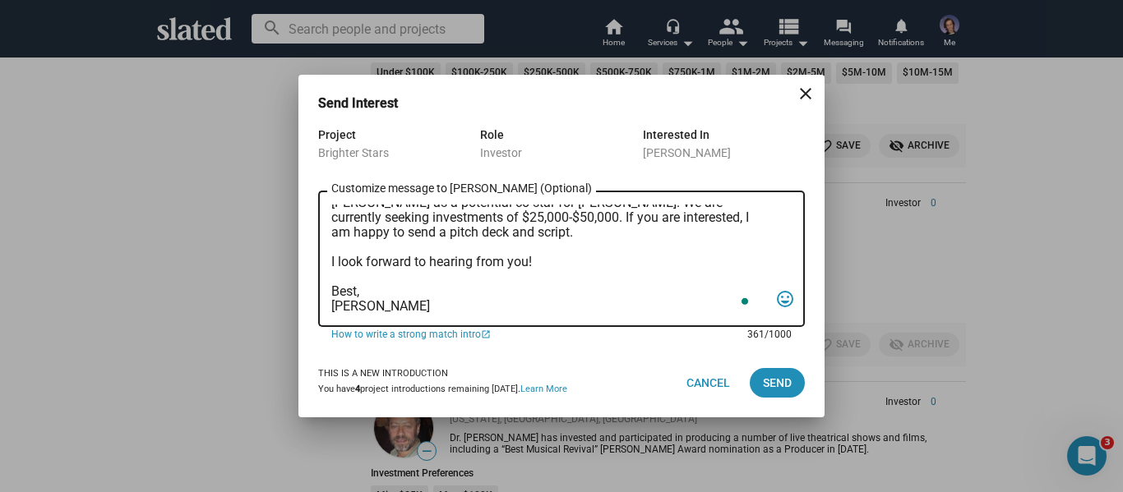
scroll to position [83, 0]
type textarea "Dear [PERSON_NAME]: Slated suggested you as a potential match for my [DEMOGRAPH…"
click at [788, 382] on span "Send" at bounding box center [777, 383] width 29 height 30
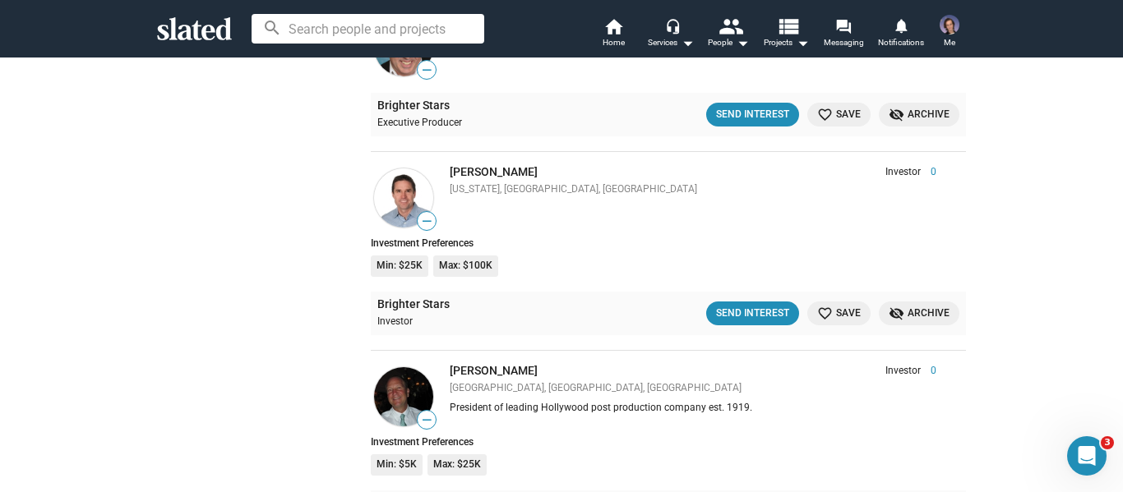
scroll to position [23893, 0]
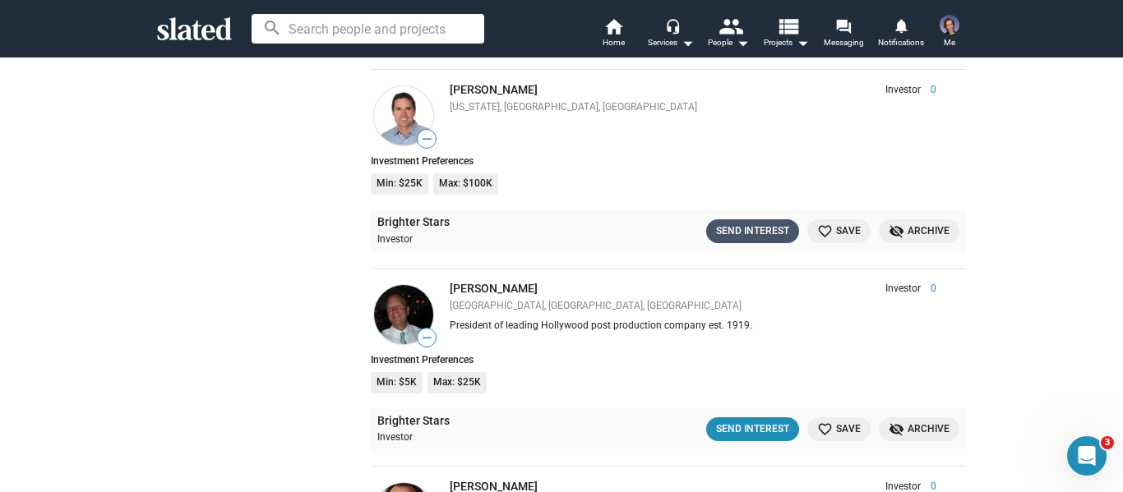
click at [727, 233] on div "Send Interest" at bounding box center [752, 231] width 73 height 17
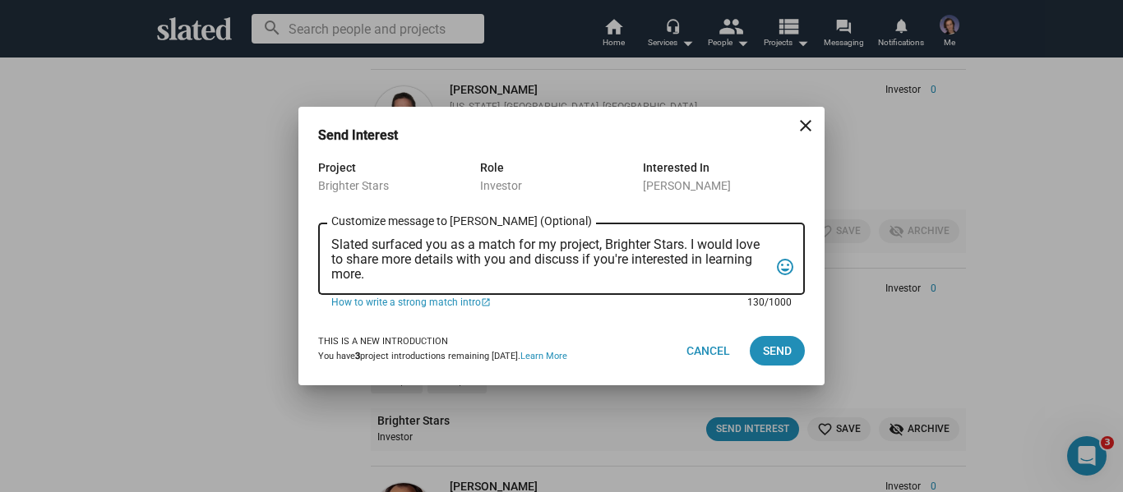
drag, startPoint x: 372, startPoint y: 276, endPoint x: 326, endPoint y: 244, distance: 56.1
click at [326, 244] on div "Slated surfaced you as a match for my project, Brighter Stars. I would love to …" at bounding box center [561, 257] width 487 height 75
type textarea "H"
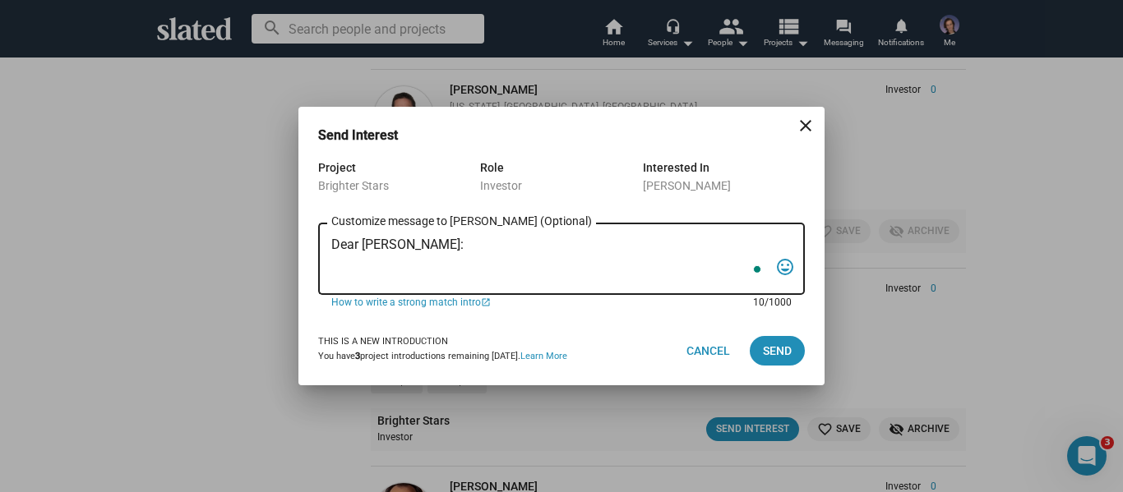
paste textarea "Slated suggested you as a potential match for my [DEMOGRAPHIC_DATA] Historical …"
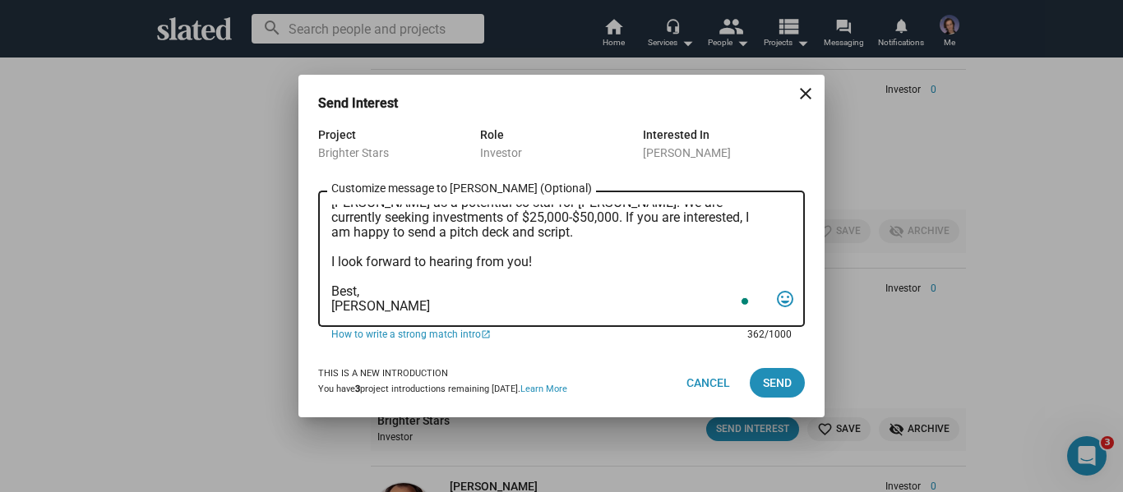
scroll to position [83, 0]
type textarea "Dear [PERSON_NAME]: Slated suggested you as a potential match for my [DEMOGRAPH…"
click at [774, 392] on span "Send" at bounding box center [777, 383] width 29 height 30
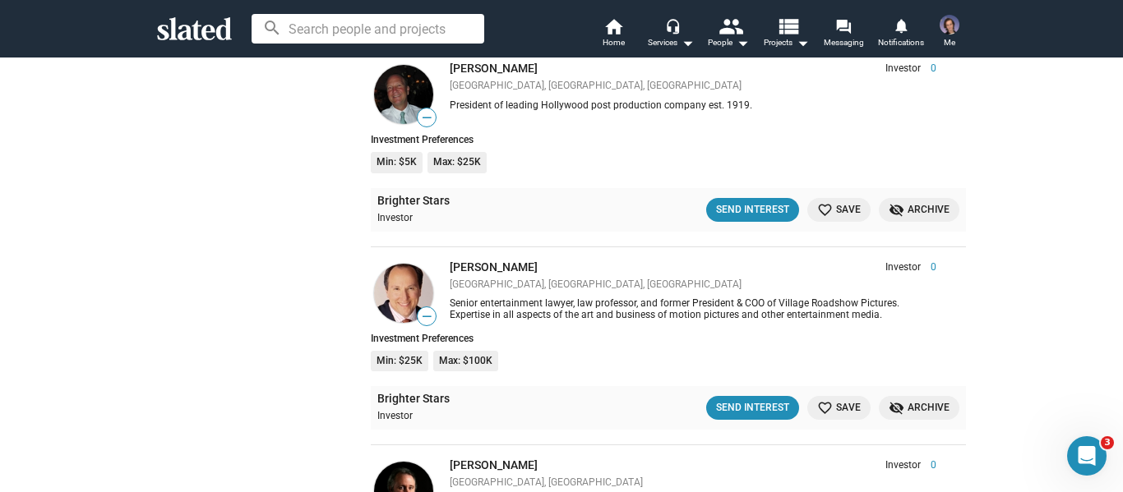
scroll to position [24140, 0]
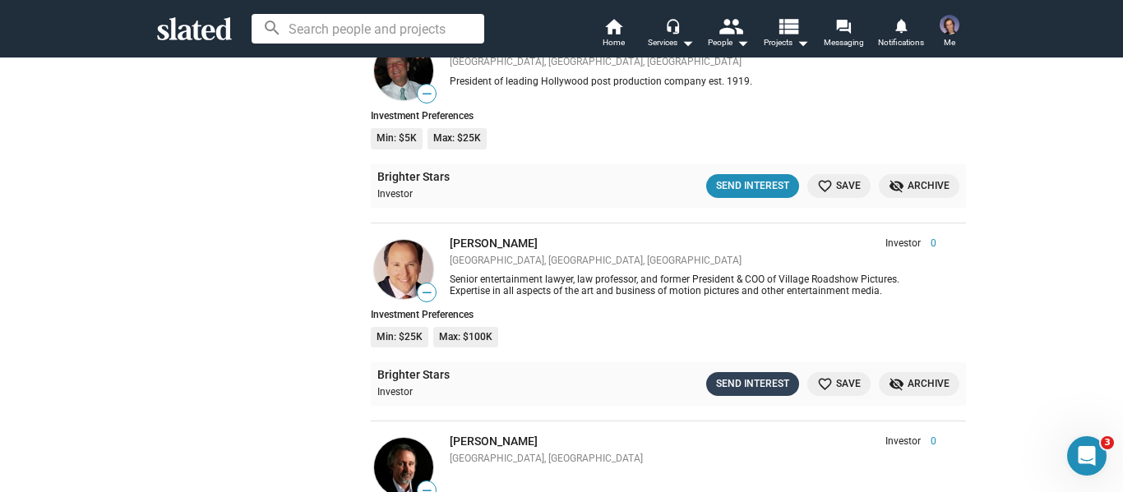
click at [724, 385] on div "Send Interest" at bounding box center [752, 384] width 73 height 17
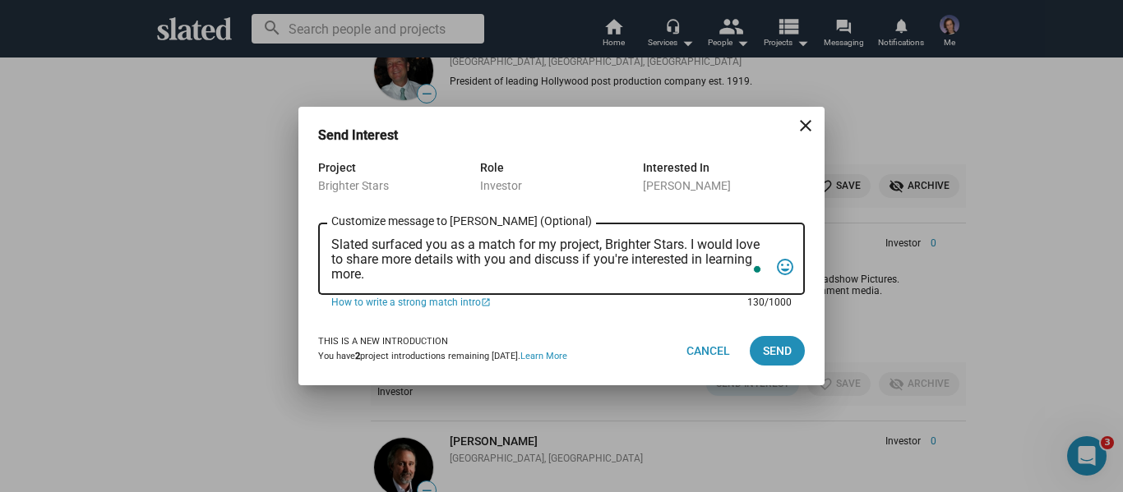
drag, startPoint x: 362, startPoint y: 267, endPoint x: 321, endPoint y: 235, distance: 51.5
click at [321, 235] on div "Slated surfaced you as a match for my project, Brighter Stars. I would love to …" at bounding box center [561, 257] width 487 height 75
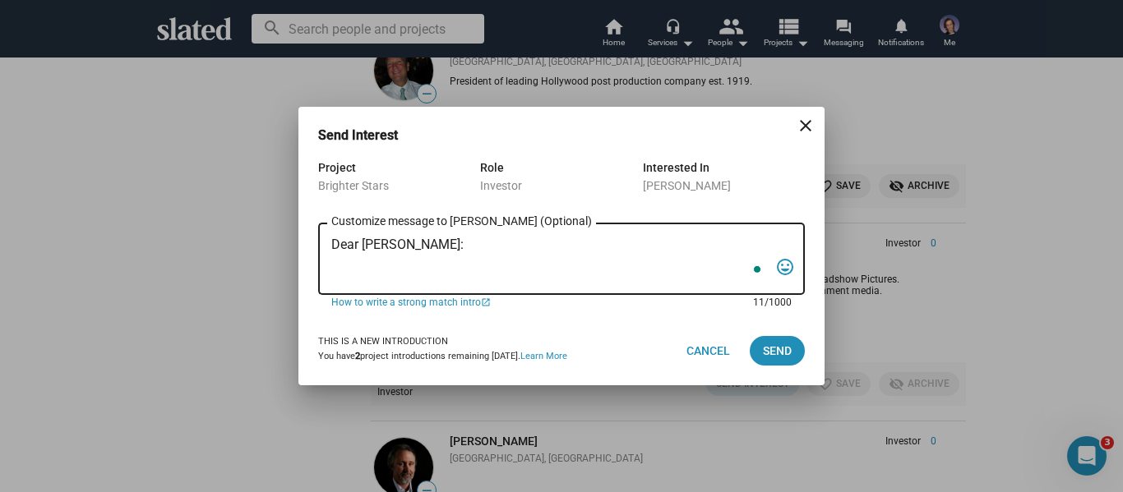
paste textarea "Slated suggested you as a potential match for my [DEMOGRAPHIC_DATA] Historical …"
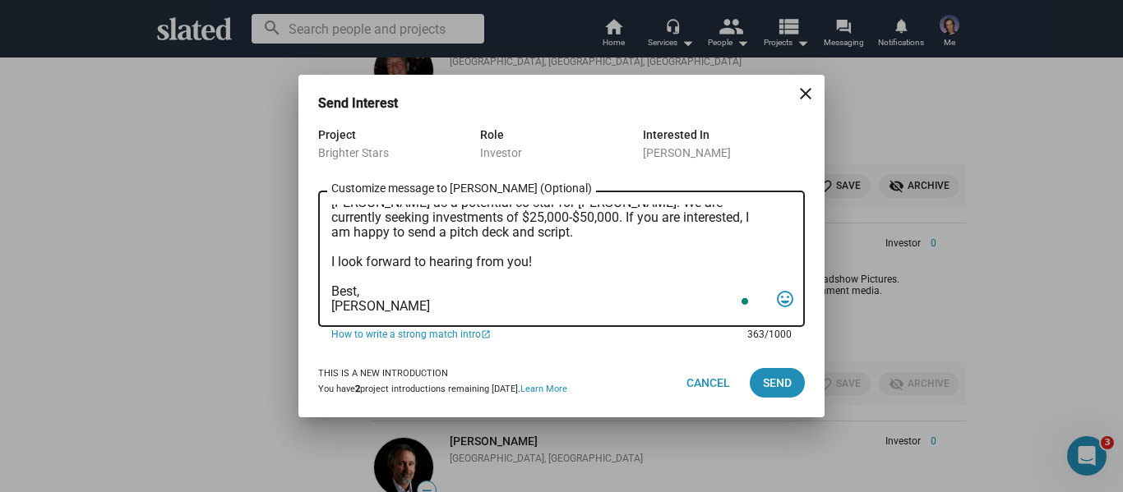
scroll to position [83, 0]
type textarea "Dear [PERSON_NAME]: Slated suggested you as a potential match for my [DEMOGRAPH…"
click at [761, 377] on button "Send" at bounding box center [777, 383] width 55 height 30
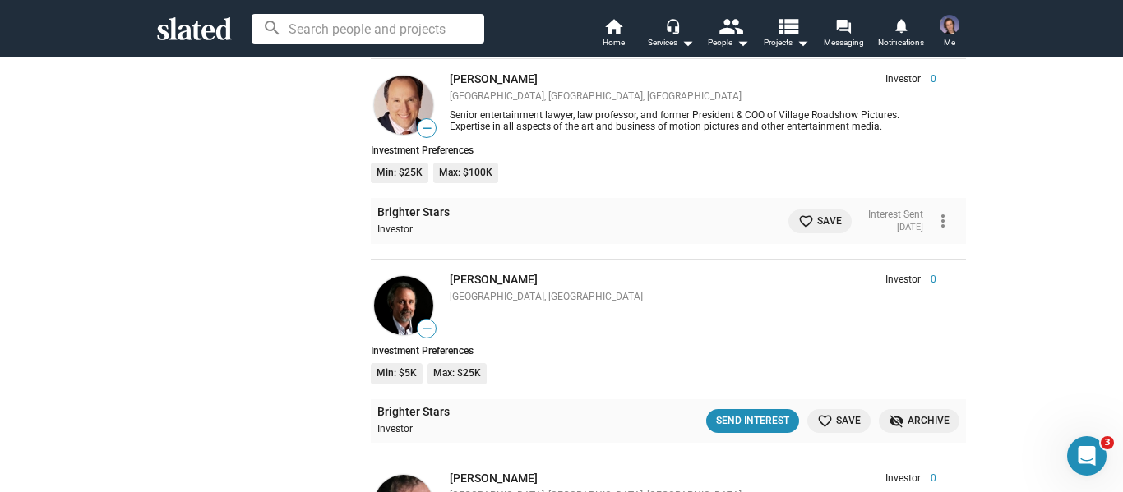
scroll to position [24057, 0]
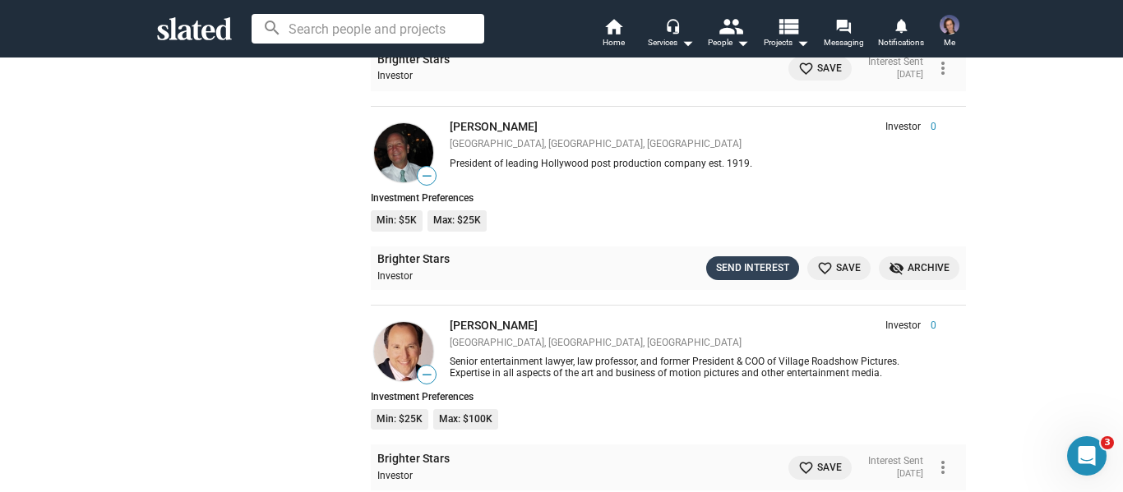
click at [737, 265] on div "Send Interest" at bounding box center [752, 268] width 73 height 17
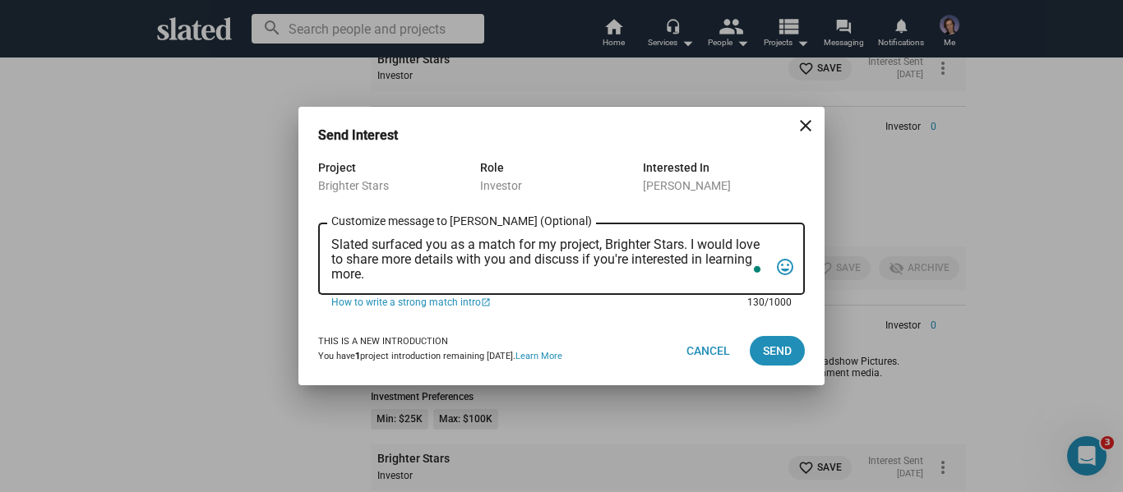
drag, startPoint x: 358, startPoint y: 264, endPoint x: 326, endPoint y: 235, distance: 43.1
click at [326, 235] on div "Slated surfaced you as a match for my project, Brighter Stars. I would love to …" at bounding box center [561, 257] width 487 height 75
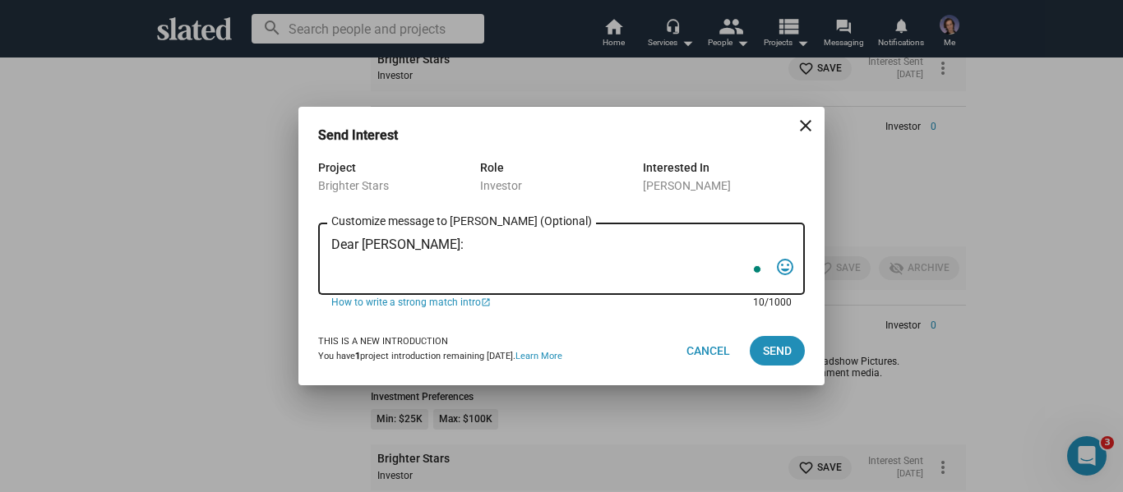
paste textarea "Slated suggested you as a potential match for my [DEMOGRAPHIC_DATA] Historical …"
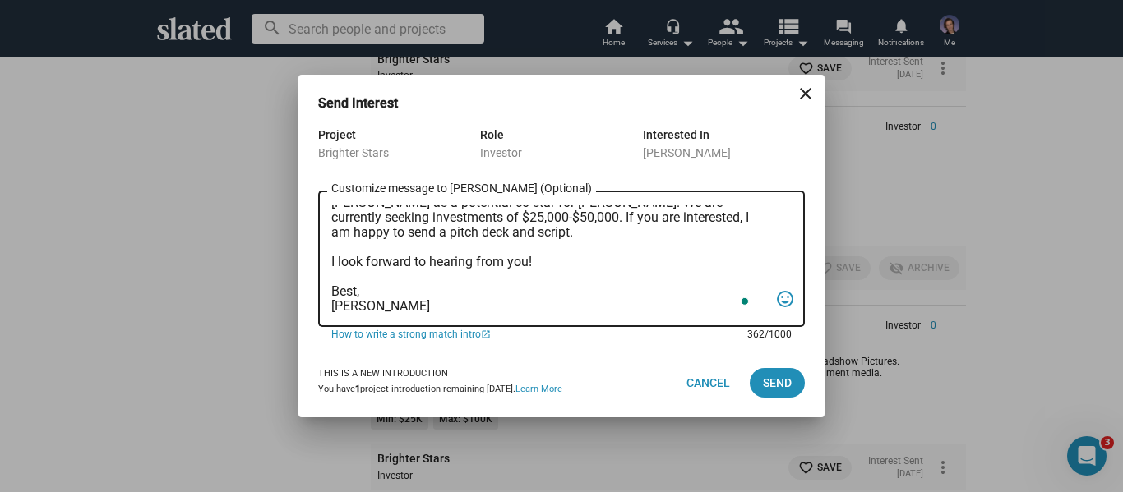
scroll to position [83, 0]
type textarea "Dear [PERSON_NAME]: Slated suggested you as a potential match for my [DEMOGRAPH…"
click at [775, 377] on span "Send" at bounding box center [777, 383] width 29 height 30
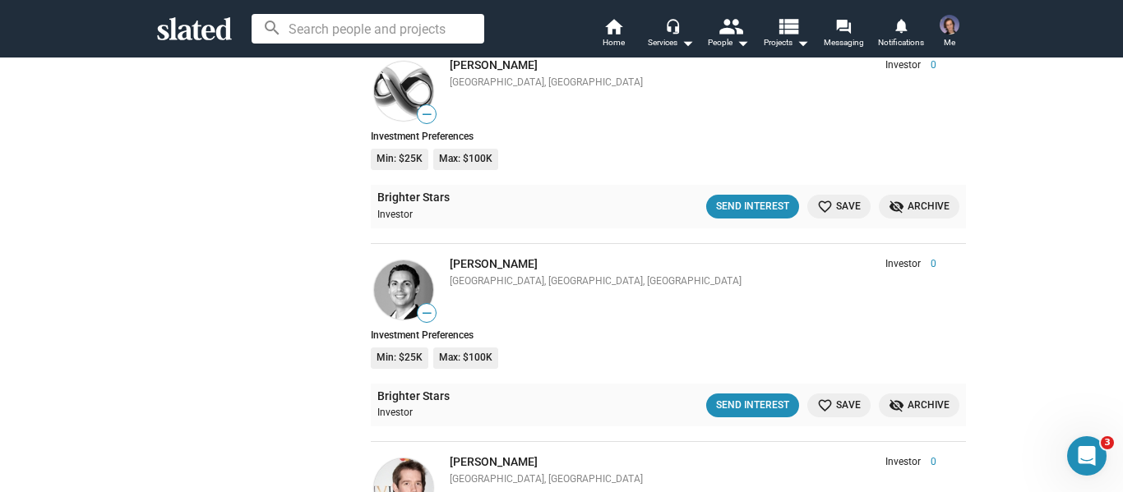
scroll to position [26524, 0]
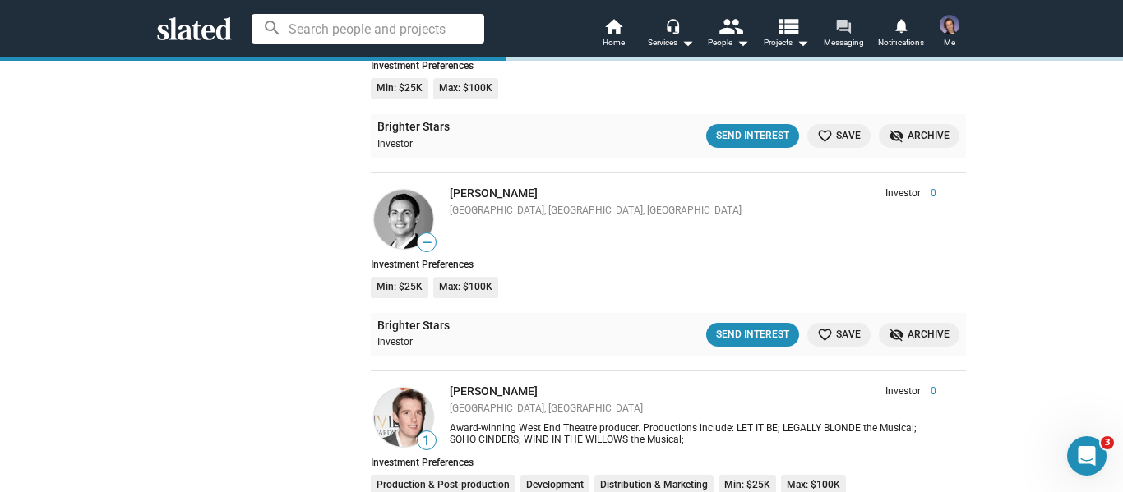
click at [848, 18] on mat-icon "forum" at bounding box center [843, 26] width 16 height 16
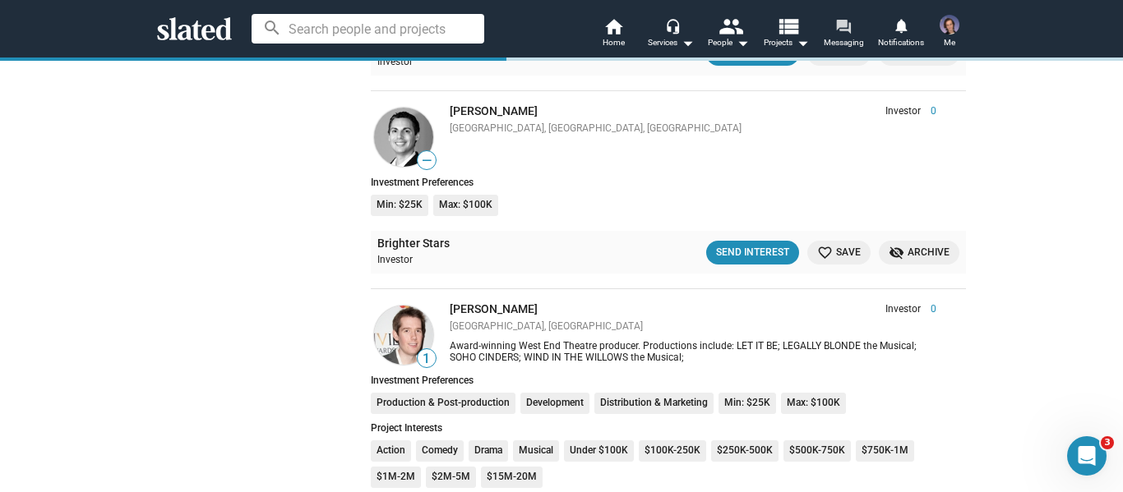
click at [848, 34] on mat-icon "forum" at bounding box center [843, 26] width 16 height 16
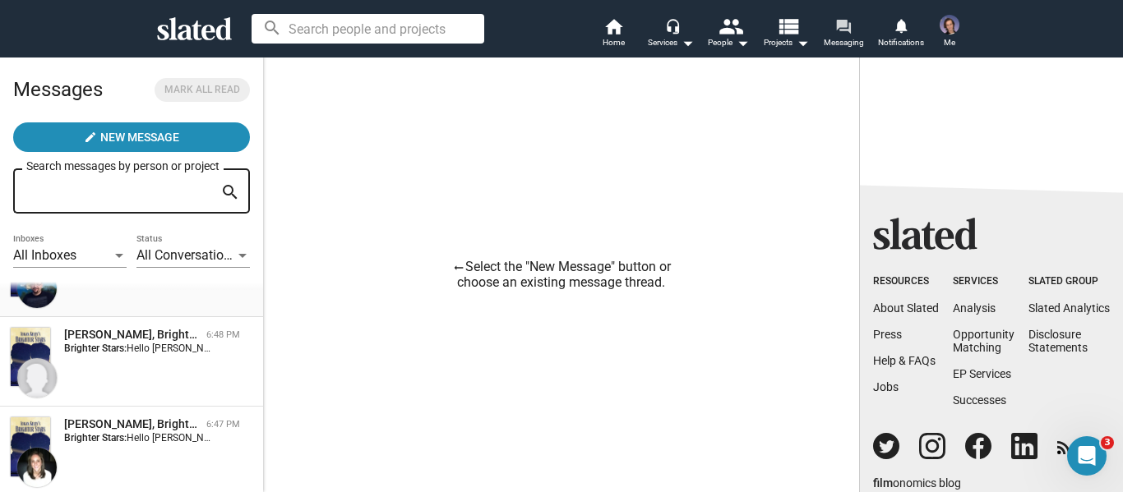
scroll to position [329, 0]
click at [106, 381] on div "[PERSON_NAME], Brighter Stars 6:48 PM Brighter Stars: Hello [PERSON_NAME], Slat…" at bounding box center [131, 363] width 243 height 70
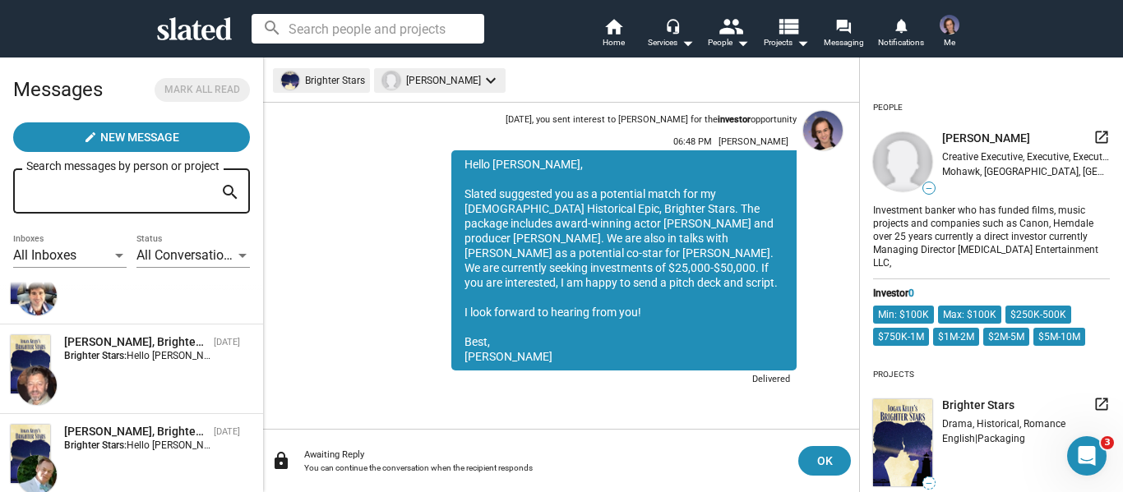
scroll to position [1227, 0]
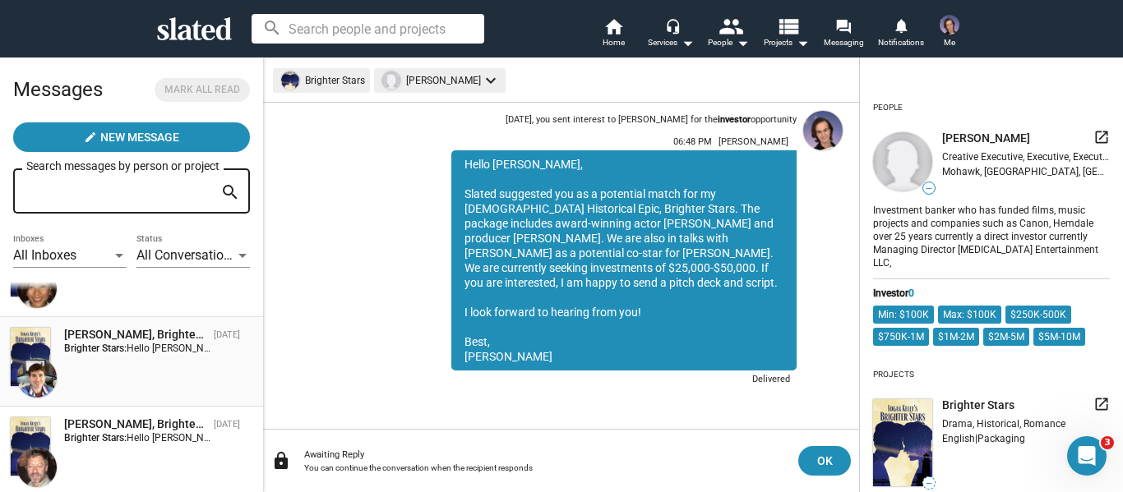
click at [81, 381] on div "[PERSON_NAME], Brighter Stars [DATE] Brighter Stars: Hello [PERSON_NAME], Slate…" at bounding box center [131, 362] width 243 height 70
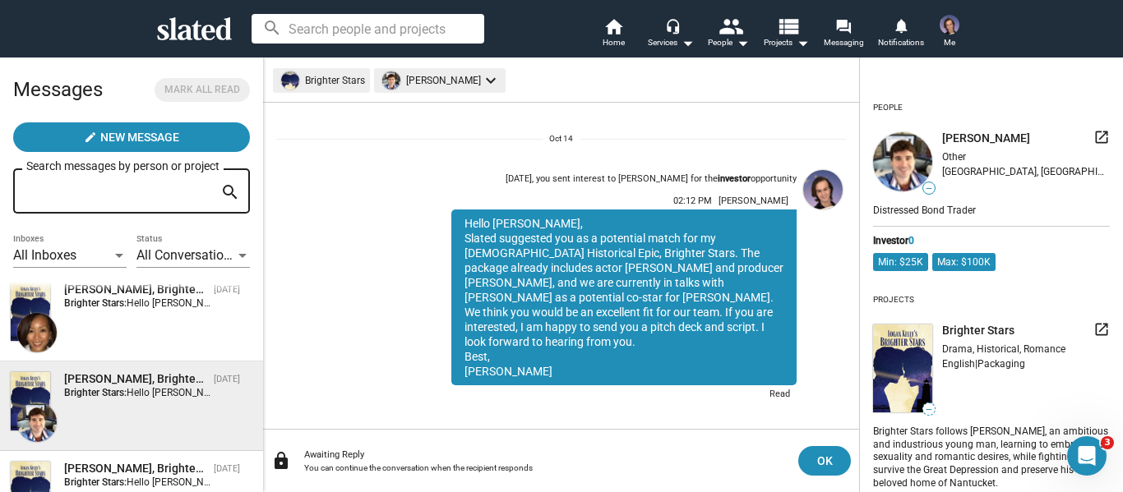
scroll to position [1144, 0]
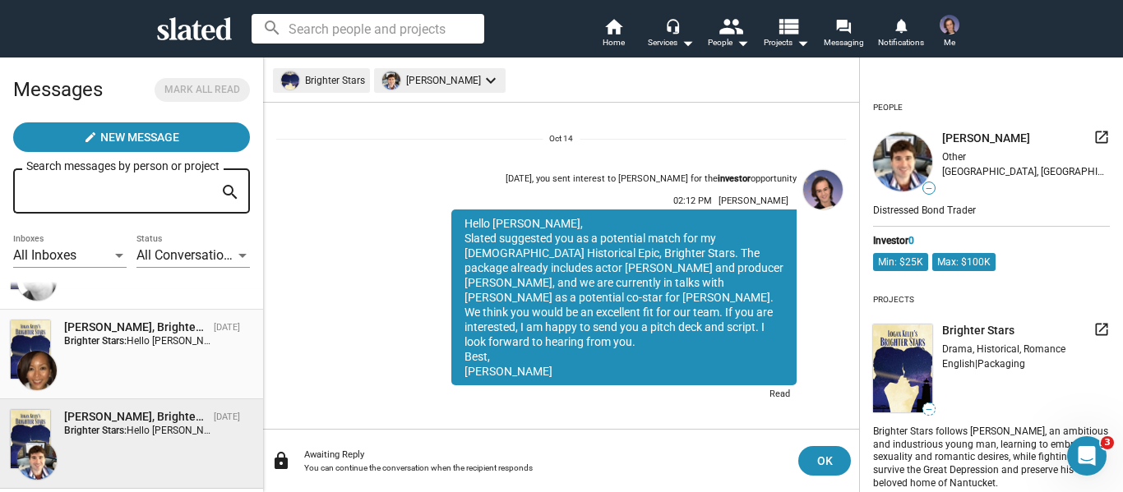
click at [81, 381] on div "[PERSON_NAME], Brighter Stars [DATE] Brighter Stars: Hello [PERSON_NAME], Slate…" at bounding box center [131, 355] width 243 height 70
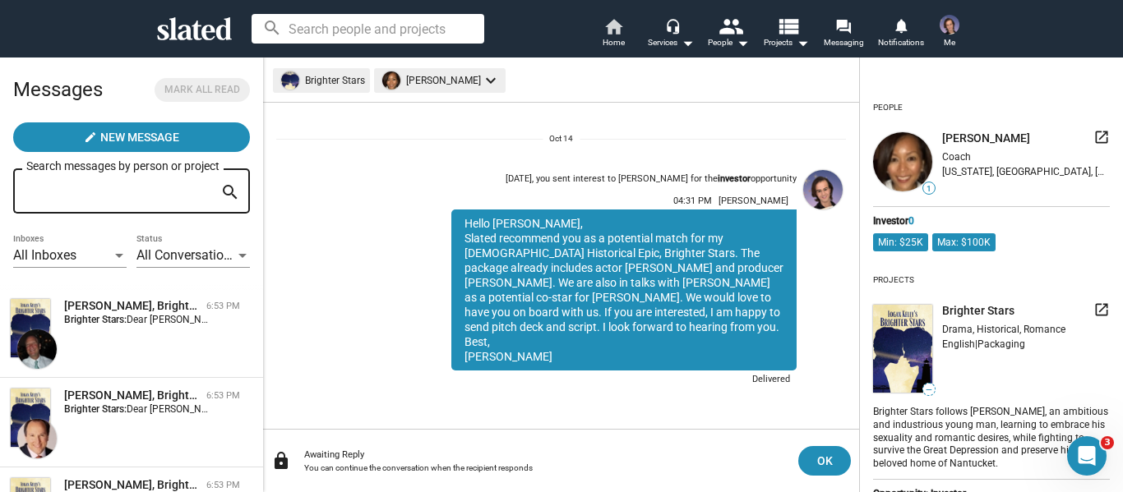
click at [620, 29] on mat-icon "home" at bounding box center [613, 26] width 20 height 20
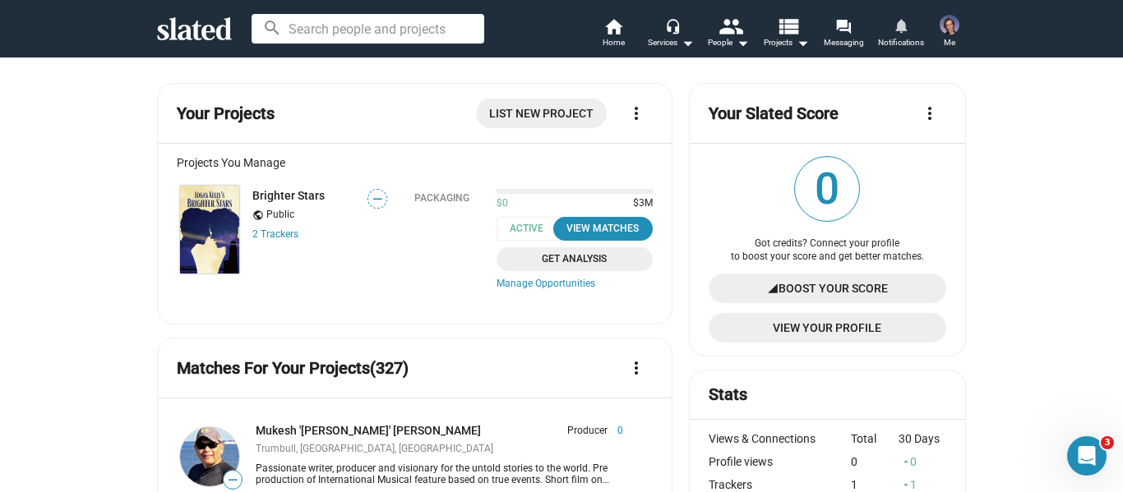
click at [897, 28] on mat-icon "notifications" at bounding box center [901, 25] width 16 height 16
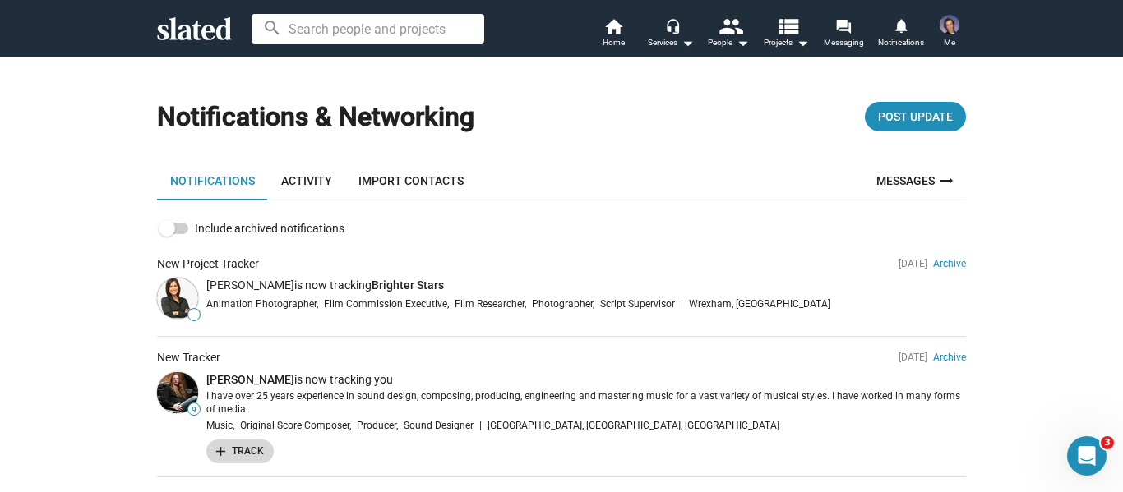
click at [223, 446] on span "add Track" at bounding box center [240, 451] width 48 height 17
